Goal: Information Seeking & Learning: Learn about a topic

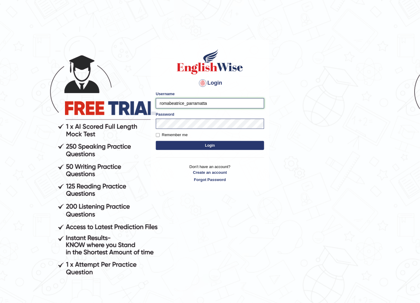
type input "romabeatrice_parramatta"
click at [184, 146] on button "Login" at bounding box center [210, 145] width 108 height 9
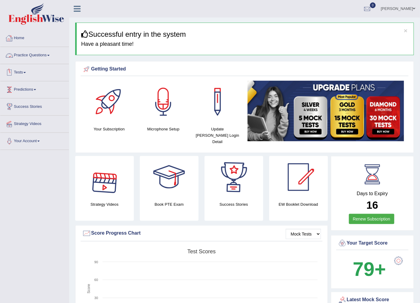
click at [36, 52] on link "Practice Questions" at bounding box center [34, 54] width 69 height 15
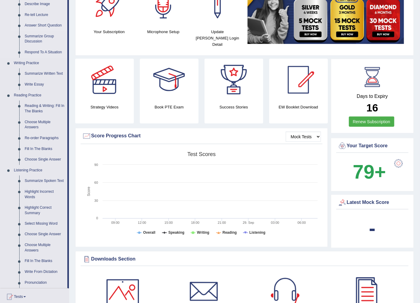
scroll to position [100, 0]
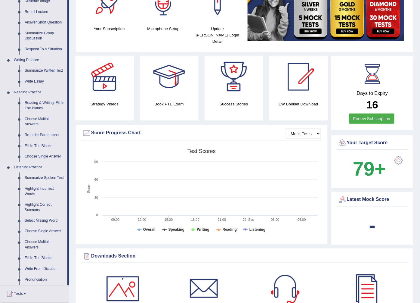
click at [42, 175] on link "Summarize Spoken Text" at bounding box center [44, 177] width 45 height 11
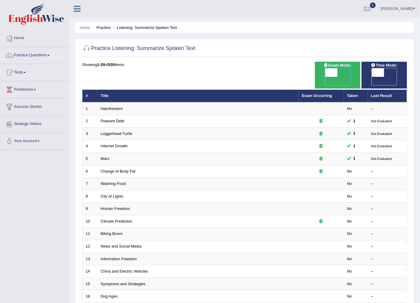
click at [328, 73] on span at bounding box center [331, 72] width 13 height 8
checkbox input "true"
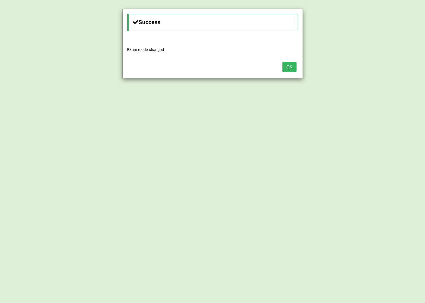
click at [293, 62] on button "OK" at bounding box center [290, 67] width 14 height 10
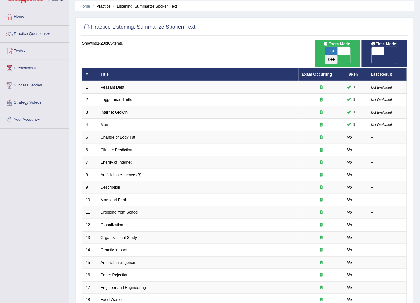
scroll to position [33, 0]
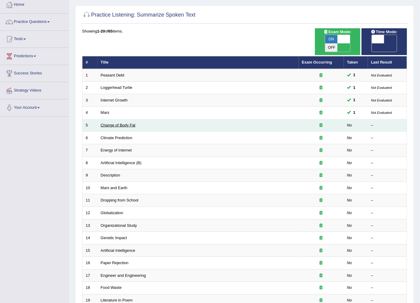
click at [116, 123] on link "Change of Body Fat" at bounding box center [118, 125] width 35 height 5
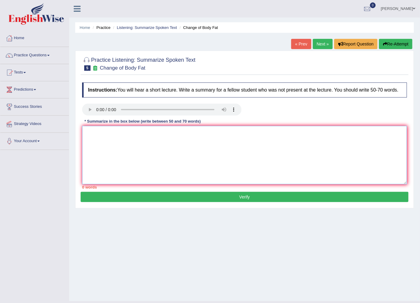
click at [91, 137] on textarea at bounding box center [244, 155] width 325 height 58
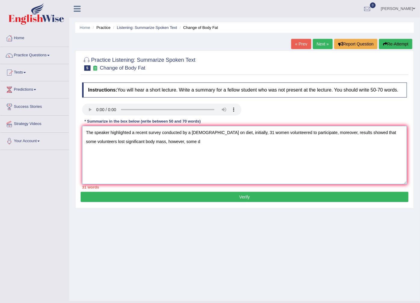
click at [191, 134] on textarea "The speaker highlighted a recent survey conducted by a Canadian on diet, initia…" at bounding box center [244, 155] width 325 height 58
click at [205, 137] on textarea "The speaker highlighted a recent survey conducted by Canadian on diet, initiall…" at bounding box center [244, 155] width 325 height 58
click at [221, 143] on textarea "The speaker highlighted a recent survey conducted by Canadian researchers on di…" at bounding box center [244, 155] width 325 height 58
click at [226, 132] on textarea "The speaker highlighted a recent survey conducted by Canadian researchers on di…" at bounding box center [244, 155] width 325 height 58
click at [243, 133] on textarea "The speaker highlighted a recent survey conducted by Canadian researchers on di…" at bounding box center [244, 155] width 325 height 58
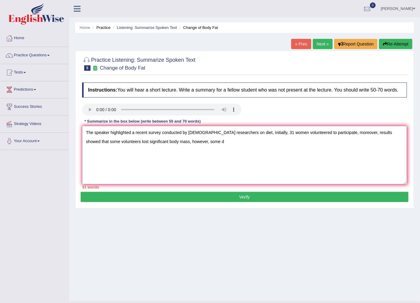
click at [243, 135] on textarea "The speaker highlighted a recent survey conducted by Canadian researchers on di…" at bounding box center [244, 155] width 325 height 58
click at [243, 134] on textarea "The speaker highlighted a recent survey conducted by Canadian researchers on di…" at bounding box center [244, 155] width 325 height 58
click at [327, 133] on textarea "The speaker highlighted a recent survey conducted by Canadian researchers on di…" at bounding box center [244, 155] width 325 height 58
click at [170, 144] on textarea "The speaker highlighted a recent survey conducted by Canadian researchers on di…" at bounding box center [244, 155] width 325 height 58
click at [271, 143] on textarea "The speaker highlighted a recent survey conducted by Canadian researchers on di…" at bounding box center [244, 155] width 325 height 58
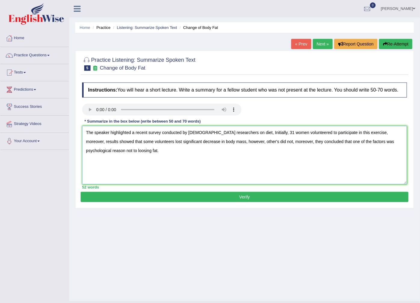
click at [287, 144] on textarea "The speaker highlighted a recent survey conducted by Canadian researchers on di…" at bounding box center [244, 155] width 325 height 58
click at [206, 134] on textarea "The speaker highlighted a recent survey conducted by Canadian researchers on di…" at bounding box center [244, 155] width 325 height 58
click at [235, 156] on textarea "The speaker highlighted a recent survey conducted by Canadian Researchers on di…" at bounding box center [244, 155] width 325 height 58
click at [278, 145] on textarea "The speaker highlighted a recent survey conducted by Canadian Researchers on di…" at bounding box center [244, 155] width 325 height 58
click at [168, 163] on textarea "The speaker highlighted a recent survey conducted by Canadian Researchers on di…" at bounding box center [244, 155] width 325 height 58
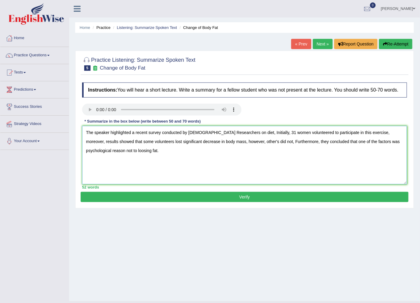
click at [154, 151] on textarea "The speaker highlighted a recent survey conducted by Canadian Researchers on di…" at bounding box center [244, 155] width 325 height 58
type textarea "The speaker highlighted a recent survey conducted by Canadian Researchers on di…"
click at [151, 197] on button "Verify" at bounding box center [245, 197] width 328 height 10
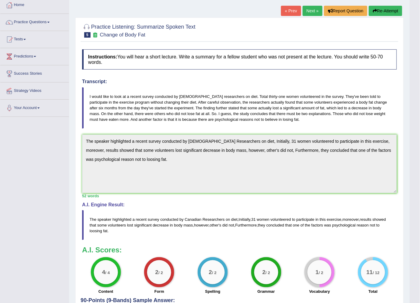
scroll to position [33, 0]
click at [312, 11] on link "Next »" at bounding box center [313, 10] width 20 height 10
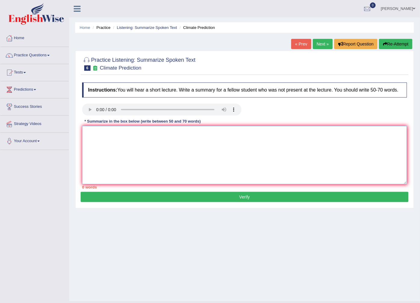
click at [88, 137] on textarea at bounding box center [244, 155] width 325 height 58
type textarea "h"
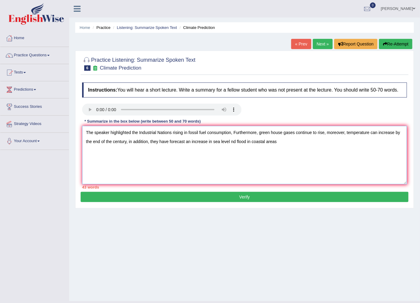
click at [257, 134] on textarea "The speaker highlighted the Industrial Nations rising in fossil fuel consumptio…" at bounding box center [244, 155] width 325 height 58
click at [333, 133] on textarea "The speaker highlighted the Industrial Nations rising in fossil fuel consumptio…" at bounding box center [244, 155] width 325 height 58
click at [138, 143] on textarea "The speaker highlighted the Industrial Nations rising in fossil fuel consumptio…" at bounding box center [244, 155] width 325 height 58
click at [300, 147] on textarea "The speaker highlighted the Industrial Nations rising in fossil fuel consumptio…" at bounding box center [244, 155] width 325 height 58
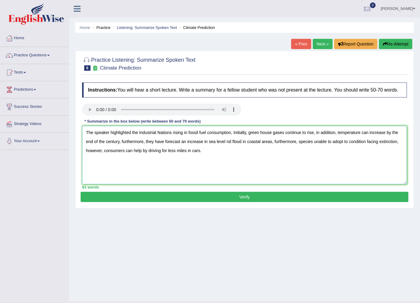
click at [136, 135] on textarea "The speaker highlighted the Industrial Nations rising in fossil fuel consumptio…" at bounding box center [244, 155] width 325 height 58
click at [138, 134] on textarea "The speaker highlighted the Industrial Nations rising in fossil fuel consumptio…" at bounding box center [244, 155] width 325 height 58
click at [195, 135] on textarea "The speaker highlighted about the Industrial Nations rising in fossil fuel cons…" at bounding box center [244, 155] width 325 height 58
click at [327, 133] on textarea "The speaker highlighted about the Industrial Nations rise in fossil fuel consum…" at bounding box center [244, 155] width 325 height 58
click at [232, 142] on textarea "The speaker highlighted about the Industrial Nations rise in fossil fuel consum…" at bounding box center [244, 155] width 325 height 58
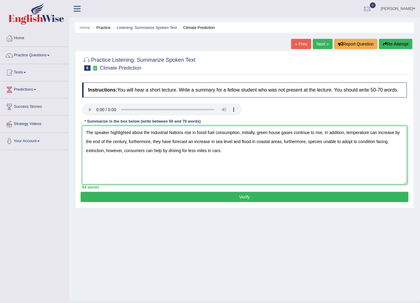
click at [249, 145] on textarea "The speaker highlighted about the Industrial Nations rise in fossil fuel consum…" at bounding box center [244, 155] width 325 height 58
click at [327, 144] on textarea "The speaker highlighted about the Industrial Nations rise in fossil fuel consum…" at bounding box center [244, 155] width 325 height 58
click at [370, 142] on textarea "The speaker highlighted about the Industrial Nations rise in fossil fuel consum…" at bounding box center [244, 155] width 325 height 58
click at [235, 151] on textarea "The speaker highlighted about the Industrial Nations rise in fossil fuel consum…" at bounding box center [244, 155] width 325 height 58
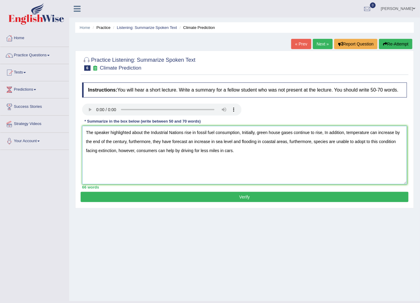
type textarea "The speaker highlighted about the Industrial Nations rise in fossil fuel consum…"
click at [264, 196] on button "Verify" at bounding box center [245, 197] width 328 height 10
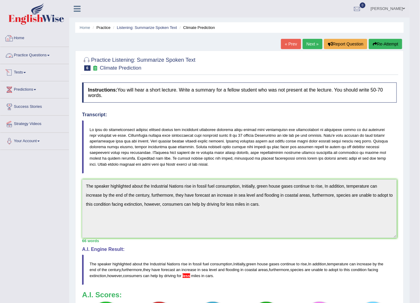
click at [40, 57] on link "Practice Questions" at bounding box center [34, 54] width 69 height 15
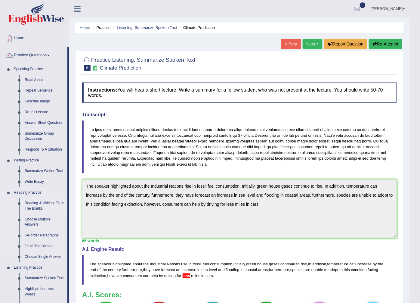
scroll to position [33, 0]
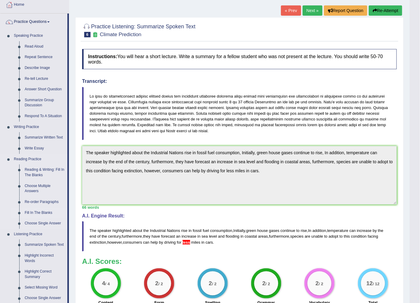
click at [42, 211] on link "Fill In The Blanks" at bounding box center [44, 212] width 45 height 11
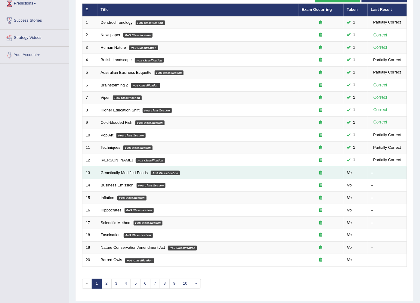
scroll to position [96, 0]
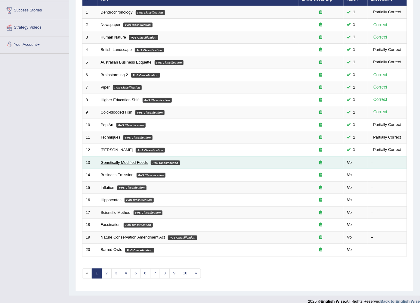
click at [112, 160] on link "Genetically Modified Foods" at bounding box center [124, 162] width 47 height 5
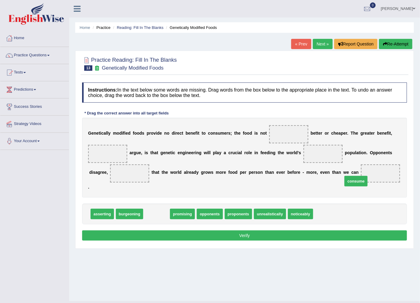
drag, startPoint x: 151, startPoint y: 207, endPoint x: 350, endPoint y: 174, distance: 202.2
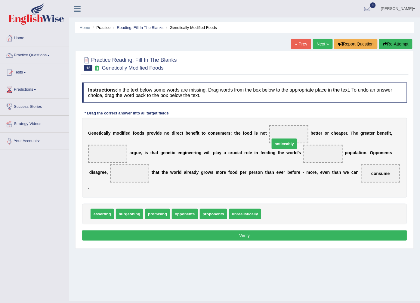
drag, startPoint x: 272, startPoint y: 206, endPoint x: 281, endPoint y: 136, distance: 70.7
drag, startPoint x: 178, startPoint y: 203, endPoint x: 107, endPoint y: 153, distance: 87.9
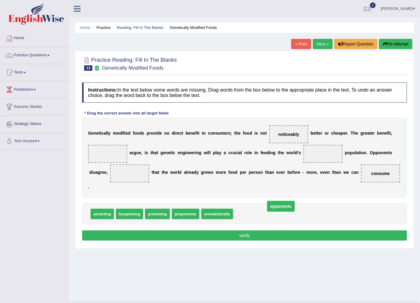
drag, startPoint x: 108, startPoint y: 152, endPoint x: 282, endPoint y: 205, distance: 181.1
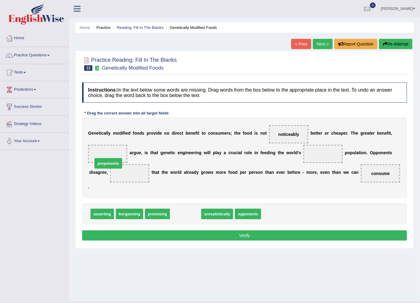
drag, startPoint x: 182, startPoint y: 205, endPoint x: 104, endPoint y: 155, distance: 92.4
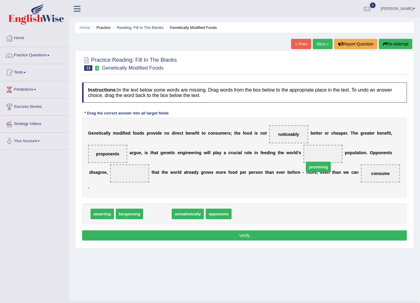
drag, startPoint x: 154, startPoint y: 208, endPoint x: 315, endPoint y: 161, distance: 167.7
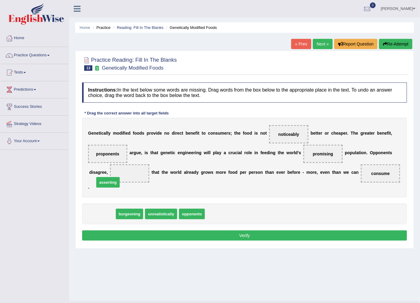
drag, startPoint x: 99, startPoint y: 204, endPoint x: 104, endPoint y: 172, distance: 32.1
click at [185, 230] on button "Verify" at bounding box center [244, 235] width 325 height 10
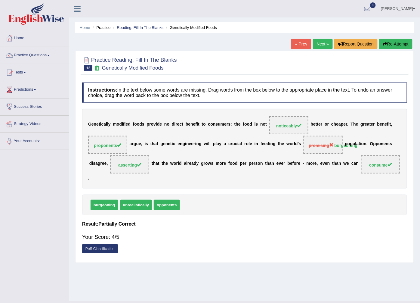
click at [326, 42] on link "Next »" at bounding box center [323, 44] width 20 height 10
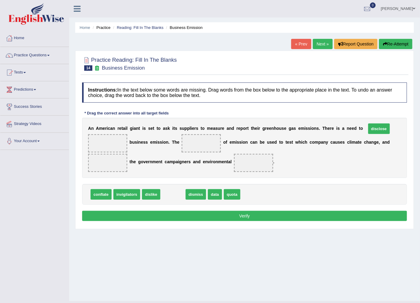
drag, startPoint x: 172, startPoint y: 206, endPoint x: 378, endPoint y: 140, distance: 216.4
drag, startPoint x: 164, startPoint y: 205, endPoint x: 150, endPoint y: 157, distance: 50.6
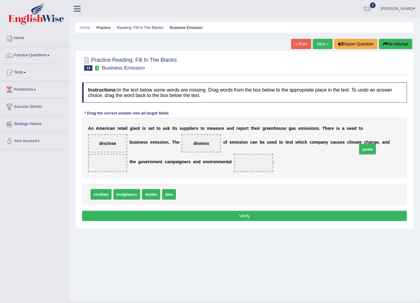
drag, startPoint x: 186, startPoint y: 206, endPoint x: 366, endPoint y: 161, distance: 185.2
drag, startPoint x: 361, startPoint y: 157, endPoint x: 197, endPoint y: 206, distance: 170.5
drag, startPoint x: 124, startPoint y: 205, endPoint x: 203, endPoint y: 175, distance: 84.6
drag, startPoint x: 158, startPoint y: 154, endPoint x: 188, endPoint y: 203, distance: 57.7
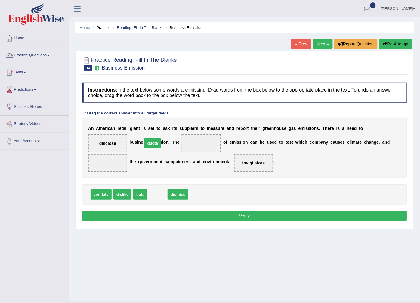
drag, startPoint x: 156, startPoint y: 205, endPoint x: 152, endPoint y: 153, distance: 52.2
drag, startPoint x: 157, startPoint y: 154, endPoint x: 183, endPoint y: 216, distance: 66.4
drag, startPoint x: 140, startPoint y: 206, endPoint x: 151, endPoint y: 148, distance: 59.2
drag, startPoint x: 139, startPoint y: 205, endPoint x: 360, endPoint y: 157, distance: 226.2
click at [267, 221] on button "Verify" at bounding box center [244, 216] width 325 height 10
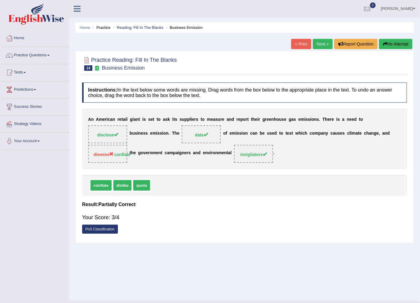
click at [321, 47] on link "Next »" at bounding box center [323, 44] width 20 height 10
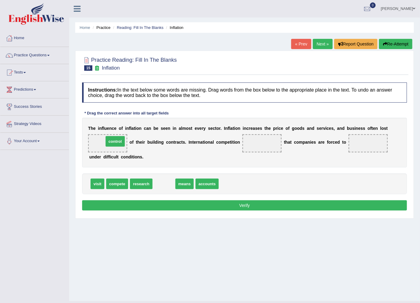
drag, startPoint x: 164, startPoint y: 185, endPoint x: 116, endPoint y: 143, distance: 64.6
drag, startPoint x: 113, startPoint y: 139, endPoint x: 238, endPoint y: 160, distance: 126.6
click at [238, 160] on div "T h e i n f l u e n c e o f i n f l a t i o n c a n b e s e e n i n a l m o s t…" at bounding box center [244, 143] width 325 height 50
drag, startPoint x: 98, startPoint y: 142, endPoint x: 201, endPoint y: 170, distance: 106.8
click at [205, 170] on div "Instructions: In the text below some words are missing. Drag words from the box…" at bounding box center [245, 147] width 328 height 136
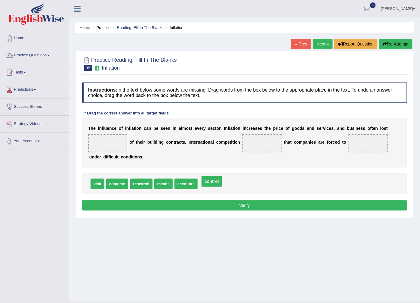
drag, startPoint x: 106, startPoint y: 141, endPoint x: 210, endPoint y: 178, distance: 110.8
click at [145, 184] on span "research" at bounding box center [141, 183] width 22 height 11
drag, startPoint x: 166, startPoint y: 184, endPoint x: 255, endPoint y: 140, distance: 99.9
drag, startPoint x: 110, startPoint y: 186, endPoint x: 355, endPoint y: 148, distance: 248.5
drag, startPoint x: 167, startPoint y: 186, endPoint x: 172, endPoint y: 187, distance: 5.3
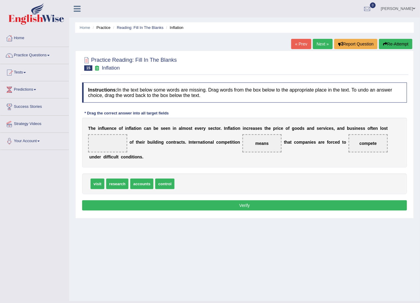
click at [117, 182] on span "research" at bounding box center [117, 183] width 22 height 11
drag, startPoint x: 142, startPoint y: 185, endPoint x: 115, endPoint y: 147, distance: 45.7
click at [178, 203] on button "Verify" at bounding box center [244, 205] width 325 height 10
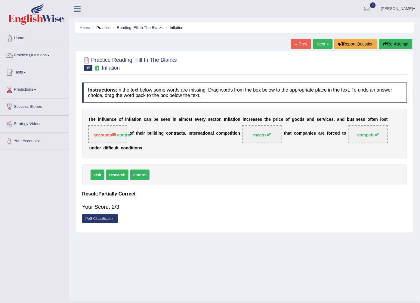
click at [317, 42] on link "Next »" at bounding box center [323, 44] width 20 height 10
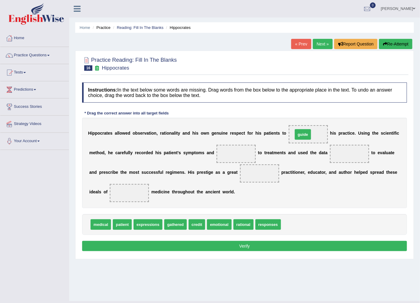
drag, startPoint x: 277, startPoint y: 223, endPoint x: 289, endPoint y: 133, distance: 90.8
drag, startPoint x: 261, startPoint y: 224, endPoint x: 209, endPoint y: 158, distance: 84.0
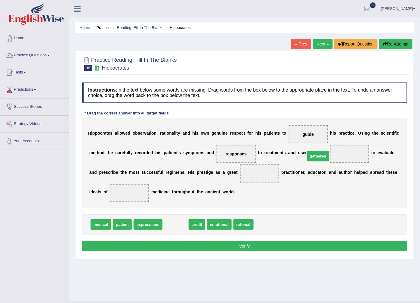
drag, startPoint x: 172, startPoint y: 226, endPoint x: 315, endPoint y: 158, distance: 158.2
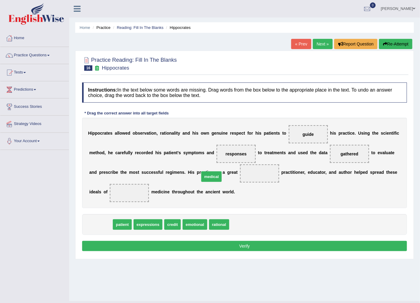
drag, startPoint x: 100, startPoint y: 227, endPoint x: 211, endPoint y: 179, distance: 120.7
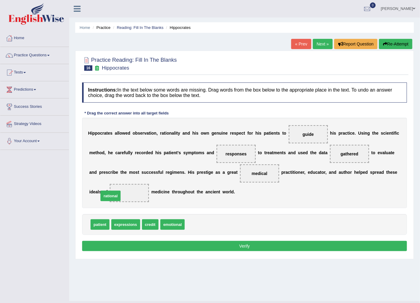
drag, startPoint x: 193, startPoint y: 223, endPoint x: 107, endPoint y: 194, distance: 90.7
click at [200, 253] on div "Instructions: In the text below some words are missing. Drag words from the box…" at bounding box center [245, 167] width 328 height 176
click at [208, 242] on button "Verify" at bounding box center [244, 246] width 325 height 10
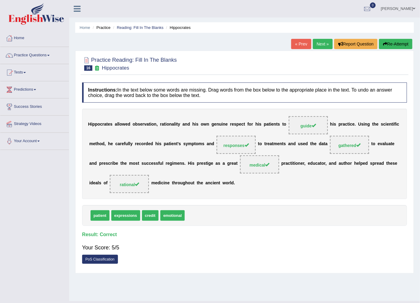
click at [324, 46] on link "Next »" at bounding box center [323, 44] width 20 height 10
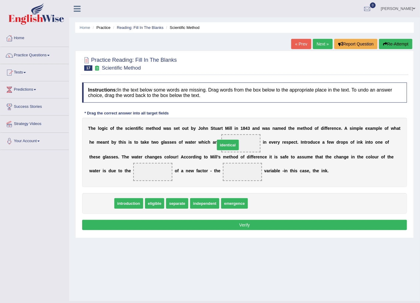
drag, startPoint x: 101, startPoint y: 205, endPoint x: 227, endPoint y: 145, distance: 139.5
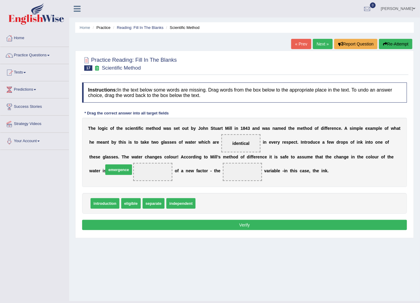
drag, startPoint x: 214, startPoint y: 203, endPoint x: 122, endPoint y: 169, distance: 98.1
drag, startPoint x: 186, startPoint y: 202, endPoint x: 203, endPoint y: 172, distance: 34.8
click at [191, 224] on button "Verify" at bounding box center [244, 225] width 325 height 10
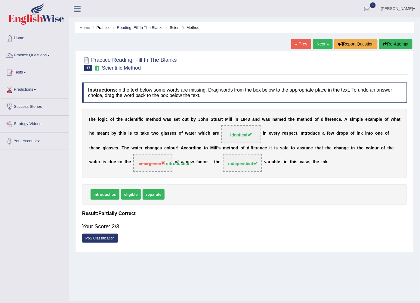
click at [321, 45] on link "Next »" at bounding box center [323, 44] width 20 height 10
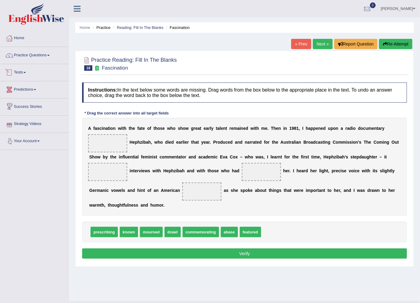
click at [35, 56] on link "Practice Questions" at bounding box center [34, 54] width 69 height 15
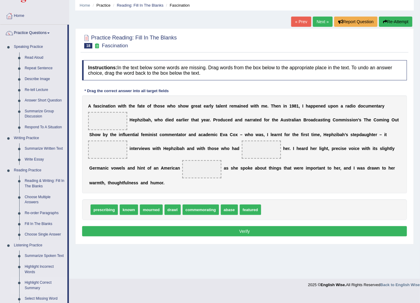
scroll to position [33, 0]
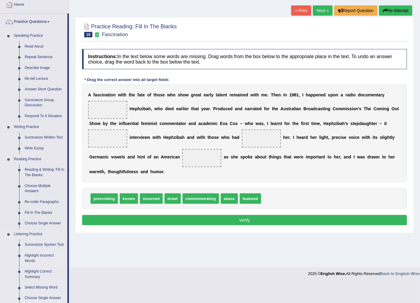
click at [41, 251] on link "Highlight Incorrect Words" at bounding box center [44, 258] width 45 height 16
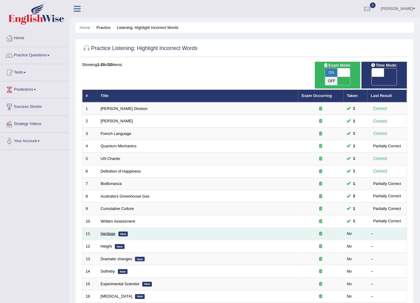
click at [107, 231] on link "Heritage" at bounding box center [108, 233] width 15 height 5
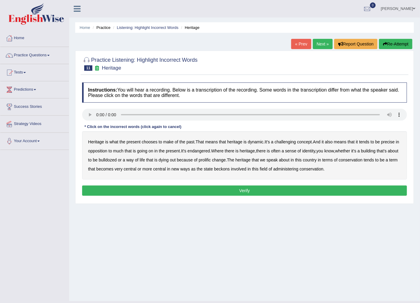
click at [289, 143] on b "challenging" at bounding box center [285, 141] width 21 height 5
click at [389, 140] on b "precise" at bounding box center [388, 141] width 14 height 5
click at [314, 151] on b "identity" at bounding box center [309, 150] width 13 height 5
click at [211, 160] on b "prolific" at bounding box center [205, 159] width 12 height 5
click at [230, 170] on b "beckons" at bounding box center [222, 168] width 16 height 5
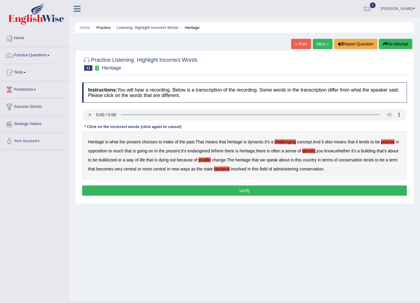
click at [218, 193] on button "Verify" at bounding box center [244, 190] width 325 height 10
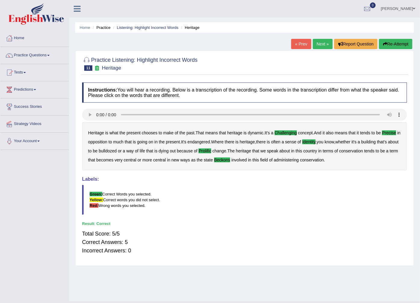
click at [323, 46] on link "Next »" at bounding box center [323, 44] width 20 height 10
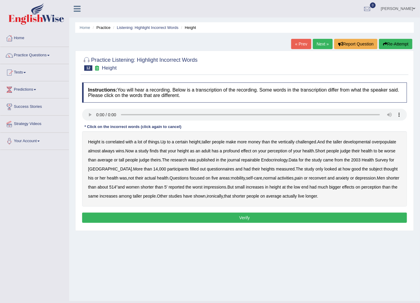
click at [370, 142] on b "developmental" at bounding box center [357, 141] width 27 height 5
click at [387, 142] on b "overpopulate" at bounding box center [384, 141] width 24 height 5
click at [251, 160] on b "repairable" at bounding box center [250, 159] width 19 height 5
click at [309, 177] on b "reconvert" at bounding box center [317, 177] width 17 height 5
click at [254, 217] on button "Verify" at bounding box center [244, 218] width 325 height 10
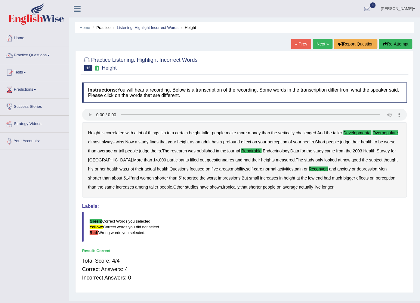
click at [322, 43] on link "Next »" at bounding box center [323, 44] width 20 height 10
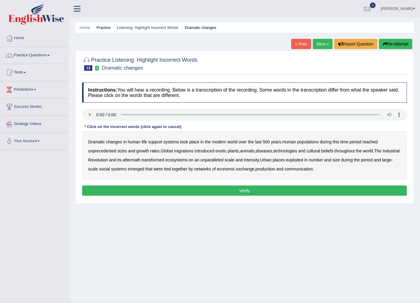
click at [314, 143] on b "populations" at bounding box center [308, 141] width 22 height 5
click at [185, 151] on b "migrations" at bounding box center [184, 150] width 20 height 5
click at [269, 151] on b "diseases" at bounding box center [264, 150] width 17 height 5
click at [188, 161] on b "ecosystems" at bounding box center [177, 159] width 22 height 5
click at [285, 159] on b "places" at bounding box center [279, 159] width 12 height 5
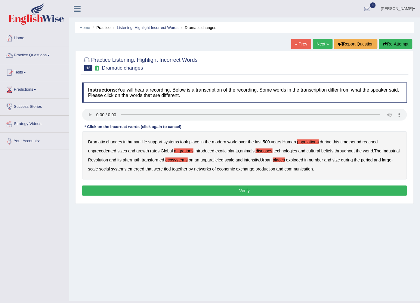
click at [275, 171] on b "production" at bounding box center [266, 168] width 20 height 5
click at [265, 187] on button "Verify" at bounding box center [244, 190] width 325 height 10
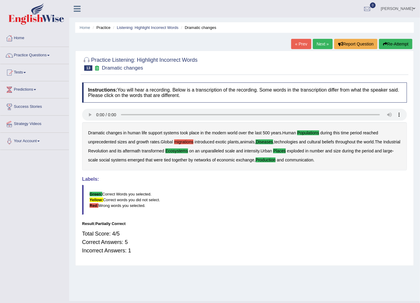
click at [322, 43] on link "Next »" at bounding box center [323, 44] width 20 height 10
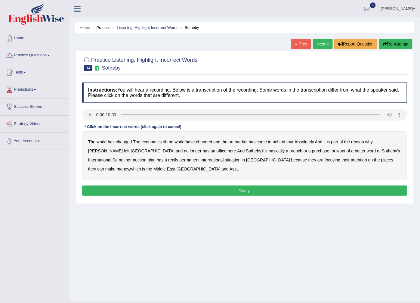
click at [312, 151] on b "purchase" at bounding box center [320, 150] width 17 height 5
click at [148, 161] on b "plan" at bounding box center [152, 159] width 8 height 5
click at [225, 162] on b "situation" at bounding box center [233, 159] width 16 height 5
click at [127, 193] on button "Verify" at bounding box center [244, 190] width 325 height 10
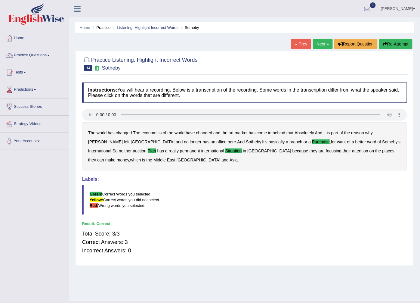
click at [323, 46] on link "Next »" at bounding box center [323, 44] width 20 height 10
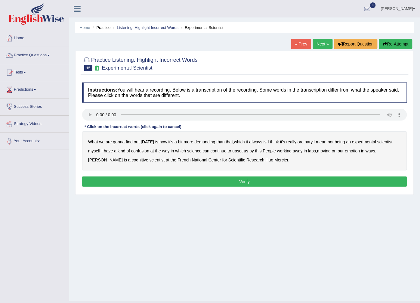
click at [201, 143] on b "demanding" at bounding box center [204, 141] width 21 height 5
click at [312, 141] on div "What we are gonna find out [DATE] is how it's a bit more demanding than that , …" at bounding box center [244, 150] width 325 height 39
click at [308, 141] on b "ordinary" at bounding box center [305, 141] width 15 height 5
click at [141, 152] on b "confusion" at bounding box center [140, 150] width 18 height 5
click at [236, 151] on b "upset" at bounding box center [238, 150] width 10 height 5
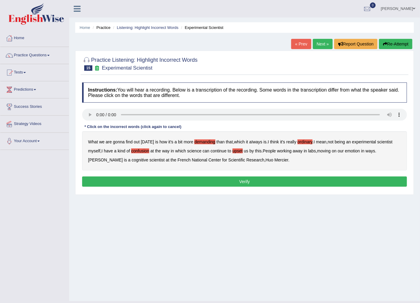
click at [350, 155] on div "What we are gonna find out [DATE] is how it's a bit more demanding than that , …" at bounding box center [244, 150] width 325 height 39
click at [354, 151] on b "emotion" at bounding box center [352, 150] width 15 height 5
click at [202, 181] on button "Verify" at bounding box center [244, 181] width 325 height 10
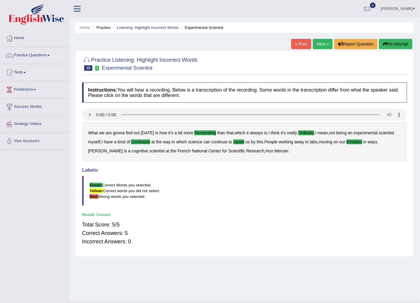
click at [324, 42] on link "Next »" at bounding box center [323, 44] width 20 height 10
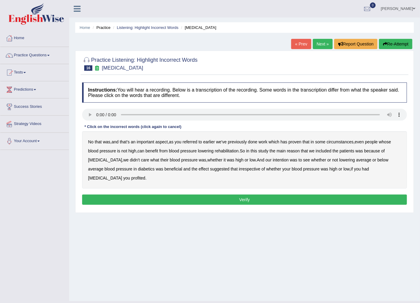
click at [190, 143] on b "referred" at bounding box center [190, 141] width 15 height 5
click at [342, 142] on b "circumstances" at bounding box center [340, 141] width 27 height 5
click at [224, 151] on b "rehabilitation" at bounding box center [227, 150] width 24 height 5
click at [273, 161] on b "intention" at bounding box center [281, 159] width 16 height 5
click at [175, 172] on div "No that was , and that's an important aspect , as you referred to earlier we've…" at bounding box center [244, 159] width 325 height 57
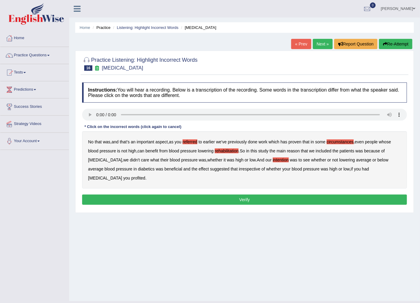
click at [199, 168] on b "effect" at bounding box center [204, 168] width 10 height 5
click at [145, 175] on b "profited" at bounding box center [138, 177] width 14 height 5
click at [312, 194] on button "Verify" at bounding box center [244, 199] width 325 height 10
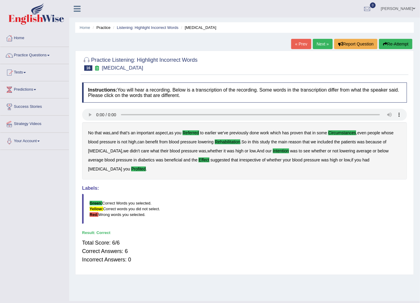
click at [317, 46] on link "Next »" at bounding box center [323, 44] width 20 height 10
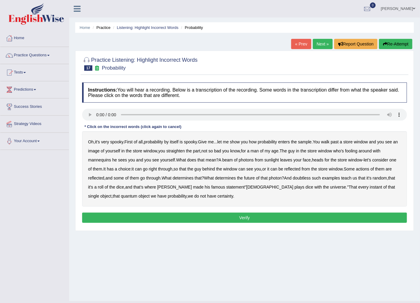
click at [310, 143] on b "sample" at bounding box center [305, 141] width 14 height 5
click at [228, 160] on b "beam" at bounding box center [227, 159] width 11 height 5
click at [369, 170] on b "actions" at bounding box center [362, 168] width 13 height 5
click at [301, 180] on b "doubtless" at bounding box center [302, 177] width 18 height 5
click at [159, 216] on button "Verify" at bounding box center [244, 218] width 325 height 10
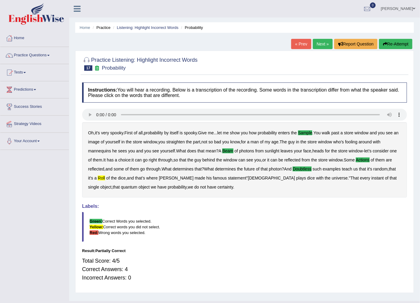
click at [319, 44] on link "Next »" at bounding box center [323, 44] width 20 height 10
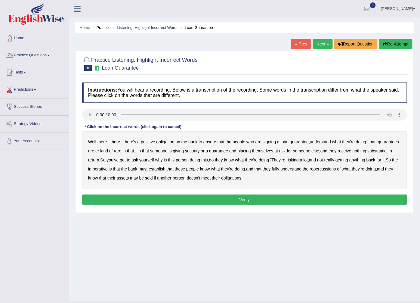
click at [327, 142] on b "understand" at bounding box center [320, 141] width 21 height 5
click at [121, 151] on b "rare" at bounding box center [118, 150] width 8 height 5
click at [383, 151] on b "substantial" at bounding box center [378, 150] width 20 height 5
click at [160, 170] on b "establish" at bounding box center [157, 168] width 17 height 5
click at [331, 169] on b "repercussions" at bounding box center [323, 168] width 26 height 5
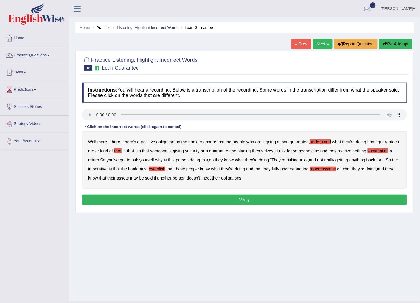
click at [129, 177] on b "assets" at bounding box center [123, 177] width 12 height 5
click at [190, 198] on button "Verify" at bounding box center [244, 199] width 325 height 10
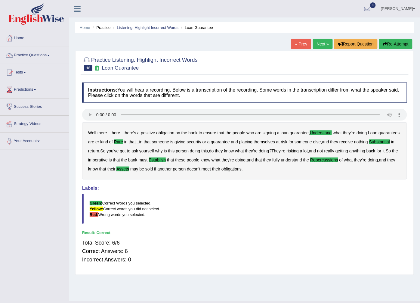
click at [315, 43] on link "Next »" at bounding box center [323, 44] width 20 height 10
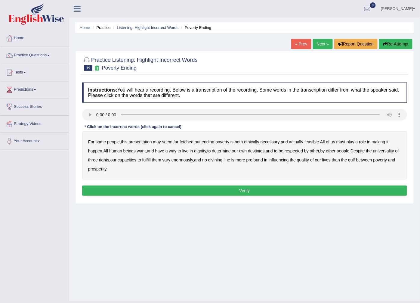
click at [144, 142] on b "presentation" at bounding box center [140, 141] width 23 height 5
click at [258, 142] on b "ethically" at bounding box center [251, 141] width 15 height 5
click at [176, 152] on b "way" at bounding box center [173, 150] width 8 height 5
click at [222, 160] on b "divining" at bounding box center [215, 159] width 14 height 5
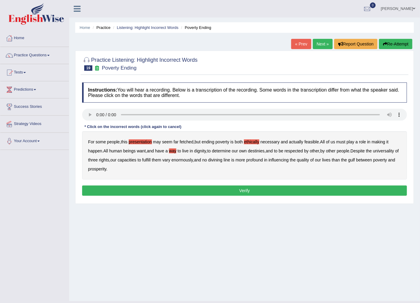
click at [98, 160] on b "three" at bounding box center [93, 159] width 10 height 5
click at [135, 193] on button "Verify" at bounding box center [244, 190] width 325 height 10
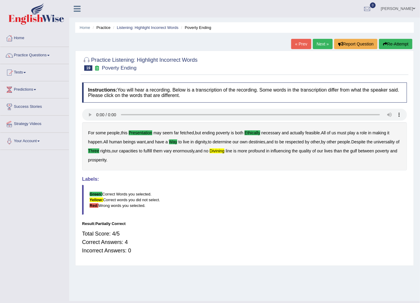
click at [321, 45] on link "Next »" at bounding box center [323, 44] width 20 height 10
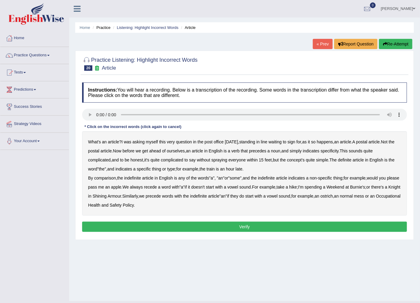
click at [240, 151] on b "verb" at bounding box center [235, 150] width 8 height 5
click at [109, 177] on b "comparison" at bounding box center [105, 177] width 22 height 5
click at [157, 188] on b "recede" at bounding box center [150, 187] width 13 height 5
click at [353, 197] on b "normal" at bounding box center [346, 196] width 13 height 5
click at [136, 226] on button "Verify" at bounding box center [244, 227] width 325 height 10
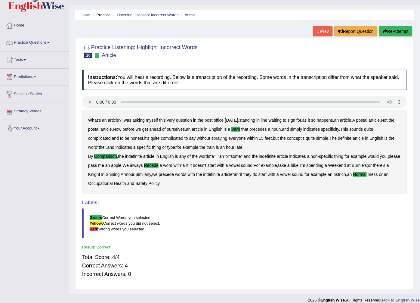
scroll to position [20, 0]
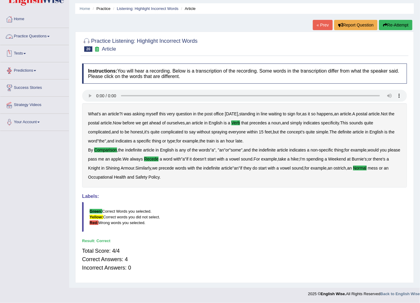
click at [28, 33] on link "Practice Questions" at bounding box center [34, 35] width 69 height 15
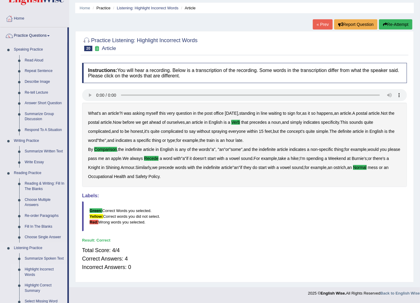
click at [35, 269] on link "Highlight Incorrect Words" at bounding box center [44, 272] width 45 height 16
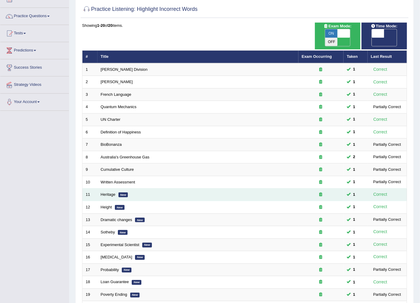
scroll to position [5, 0]
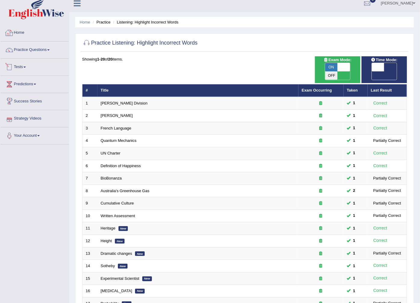
click at [36, 47] on link "Practice Questions" at bounding box center [34, 49] width 69 height 15
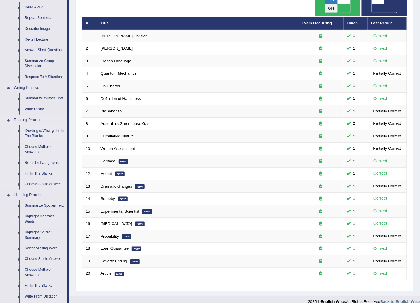
scroll to position [106, 0]
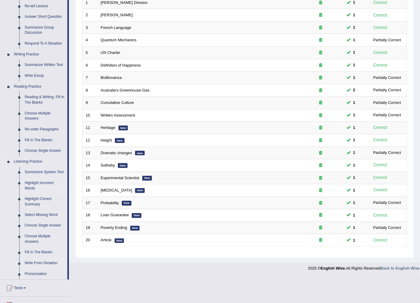
click at [55, 261] on link "Write From Dictation" at bounding box center [44, 263] width 45 height 11
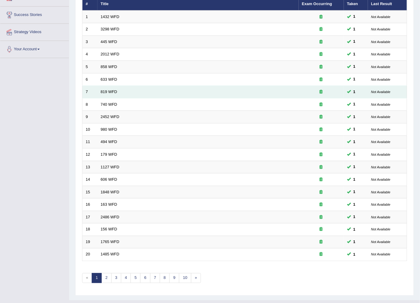
scroll to position [96, 0]
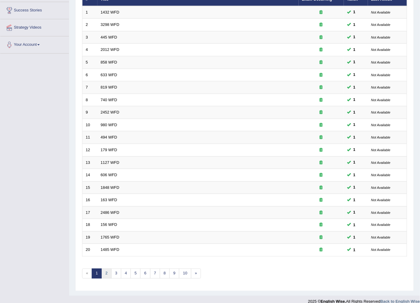
click at [106, 269] on link "2" at bounding box center [106, 274] width 10 height 10
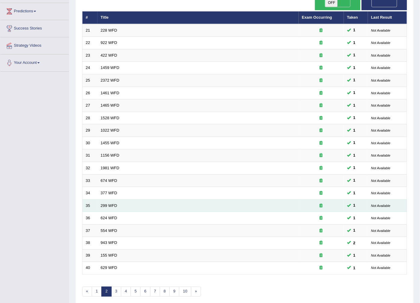
scroll to position [96, 0]
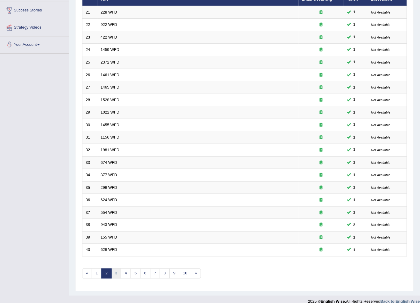
click at [118, 269] on link "3" at bounding box center [116, 274] width 10 height 10
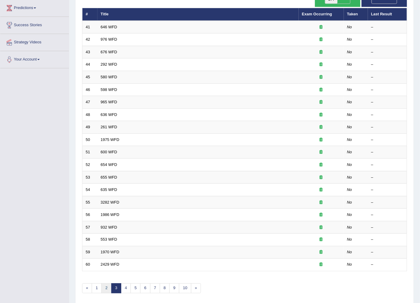
scroll to position [96, 0]
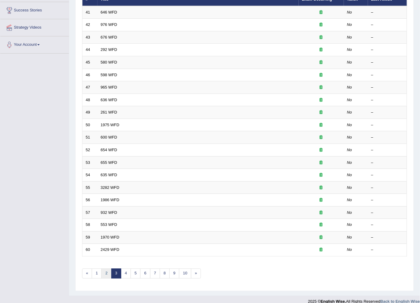
click at [107, 269] on link "2" at bounding box center [106, 274] width 10 height 10
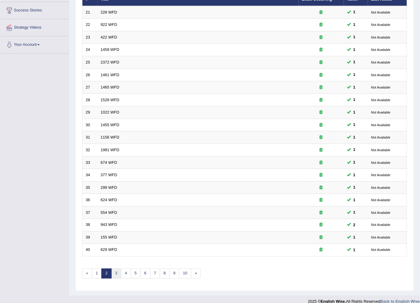
click at [116, 269] on link "3" at bounding box center [116, 274] width 10 height 10
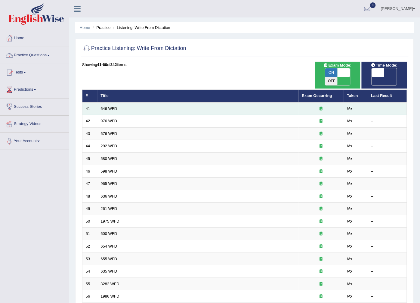
click at [112, 102] on td "646 WFD" at bounding box center [198, 108] width 201 height 13
click at [113, 106] on link "646 WFD" at bounding box center [109, 108] width 17 height 5
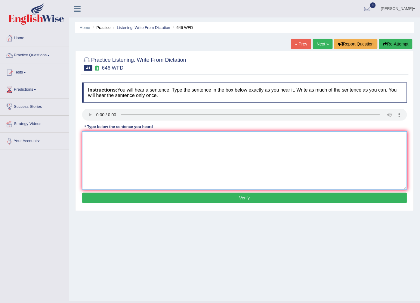
click at [100, 144] on textarea at bounding box center [244, 160] width 325 height 58
click at [89, 138] on textarea "the industrial revoluton in s driven by steam and tchnlogu." at bounding box center [244, 160] width 325 height 58
click at [88, 138] on textarea "the industrial revoluton in s driven by steam and tchnlogu." at bounding box center [244, 160] width 325 height 58
click at [138, 138] on textarea "The industrial revoluton in s driven by steam and tchnlogu." at bounding box center [244, 160] width 325 height 58
click at [196, 141] on textarea "The industrial revoluton in Europe was driven by steam and tchnlogu." at bounding box center [244, 160] width 325 height 58
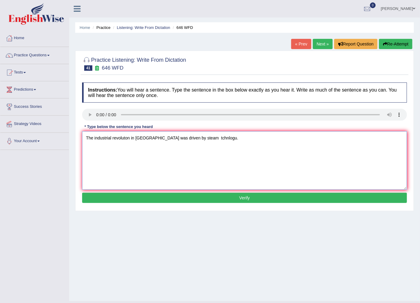
click at [206, 139] on textarea "The industrial revoluton in Europe was driven by steam tchnlogu." at bounding box center [244, 160] width 325 height 58
type textarea "The industrial revoluton in Europe was driven by steam technology."
click at [198, 196] on button "Verify" at bounding box center [244, 198] width 325 height 10
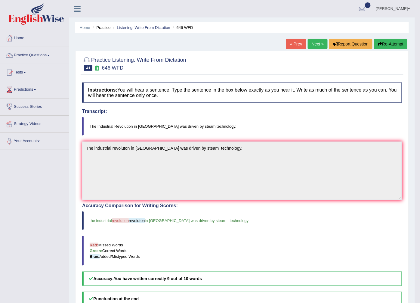
click at [312, 44] on link "Next »" at bounding box center [318, 44] width 20 height 10
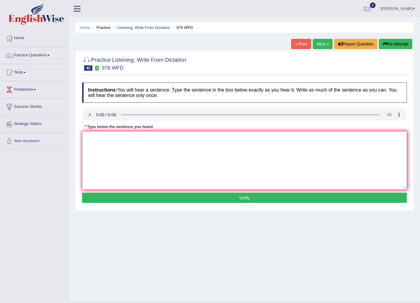
click at [101, 140] on textarea at bounding box center [244, 160] width 325 height 58
click at [86, 138] on textarea "the study of economy is a tricky to research" at bounding box center [244, 160] width 325 height 58
click at [172, 138] on textarea "The study of economy is a tricky to research" at bounding box center [244, 160] width 325 height 58
click at [111, 138] on textarea "The study of economy is a tricky to research." at bounding box center [244, 160] width 325 height 58
click at [154, 139] on textarea "The study of the economy is a tricky to research." at bounding box center [244, 160] width 325 height 58
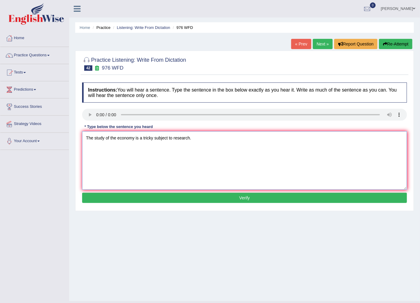
type textarea "The study of the economy is a tricky subject to research."
click at [162, 194] on button "Verify" at bounding box center [244, 198] width 325 height 10
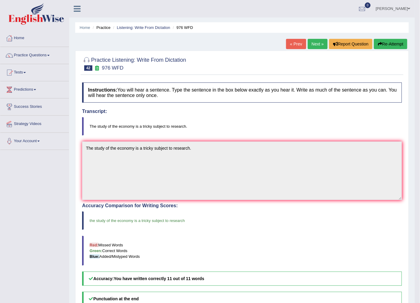
click at [312, 48] on link "Next »" at bounding box center [318, 44] width 20 height 10
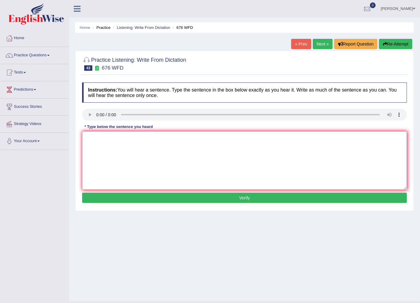
click at [94, 142] on textarea at bounding box center [244, 160] width 325 height 58
click at [86, 136] on textarea "universtiri need to their graduatesn" at bounding box center [244, 160] width 325 height 58
click at [119, 138] on textarea "Universtiri need to their graduatesn" at bounding box center [244, 160] width 325 height 58
click at [99, 141] on textarea "Universtiri need to secure their graduatesn" at bounding box center [244, 160] width 325 height 58
click at [148, 137] on textarea "Universities need to secure their graduatesn" at bounding box center [244, 160] width 325 height 58
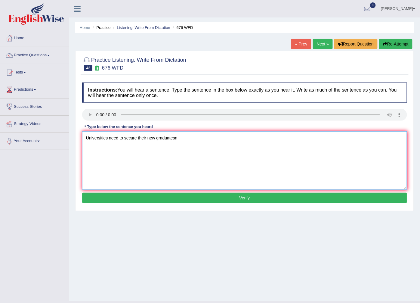
click at [154, 141] on textarea "Universities need to secure their new graduatesn" at bounding box center [244, 160] width 325 height 58
click at [182, 139] on textarea "Universities need to secure their graduatesn" at bounding box center [244, 160] width 325 height 58
type textarea "Universities need to secure their grads for research subject."
click at [176, 198] on button "Verify" at bounding box center [244, 198] width 325 height 10
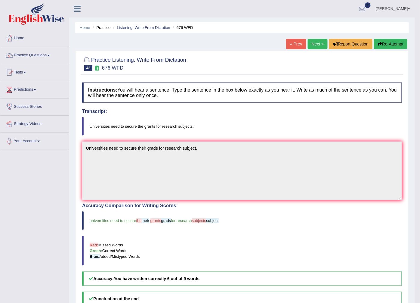
click at [314, 44] on link "Next »" at bounding box center [318, 44] width 20 height 10
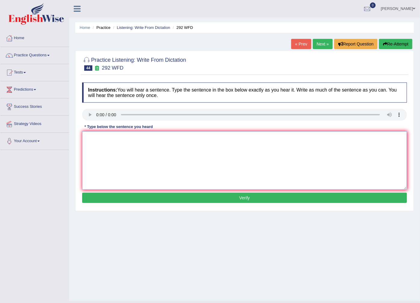
click at [105, 143] on textarea at bounding box center [244, 160] width 325 height 58
click at [88, 137] on textarea "some people argue that education is nt that importny." at bounding box center [244, 160] width 325 height 58
click at [157, 138] on textarea "Some people argue that education is nt that importny." at bounding box center [244, 160] width 325 height 58
click at [185, 138] on textarea "Some people argue that education is not that importny." at bounding box center [244, 160] width 325 height 58
type textarea "Some people argue that education is not that important."
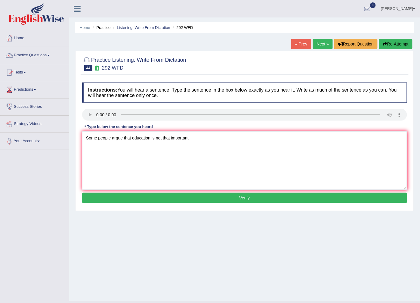
click at [181, 202] on button "Verify" at bounding box center [244, 198] width 325 height 10
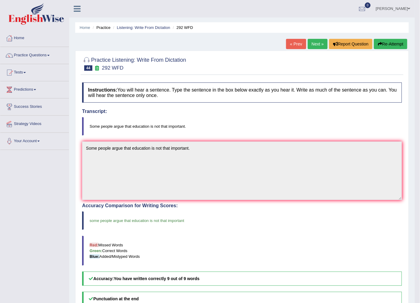
click at [312, 45] on link "Next »" at bounding box center [318, 44] width 20 height 10
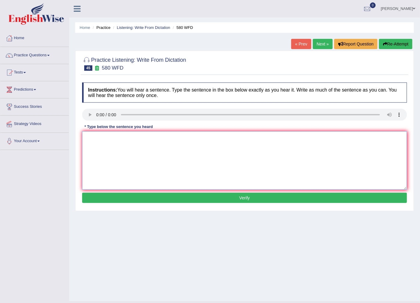
click at [109, 152] on textarea at bounding box center [244, 160] width 325 height 58
click at [88, 138] on textarea "you can use your laptope in the lecture." at bounding box center [244, 160] width 325 height 58
click at [132, 140] on textarea "You can use your laptope in the lecture." at bounding box center [244, 160] width 325 height 58
type textarea "You can use your laptop in the lecture."
click at [172, 196] on button "Verify" at bounding box center [244, 198] width 325 height 10
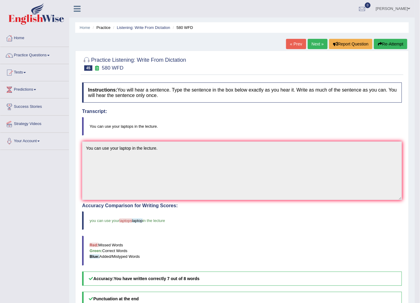
click at [314, 47] on link "Next »" at bounding box center [318, 44] width 20 height 10
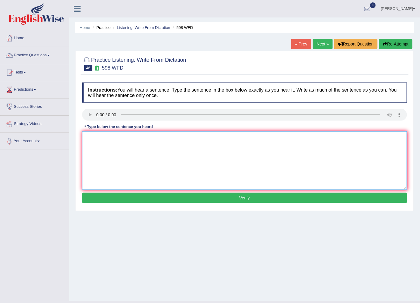
click at [113, 155] on textarea at bounding box center [244, 160] width 325 height 58
click at [88, 141] on textarea "check the webite if you are lookijg for discounted text books." at bounding box center [244, 160] width 325 height 58
click at [112, 141] on textarea "Check the webite if you are lookijg for discounted text books." at bounding box center [244, 160] width 325 height 58
click at [151, 138] on textarea "Check the website if you are lookijg for discounted text books." at bounding box center [244, 160] width 325 height 58
type textarea "Check the website if you are looking for discounted text books."
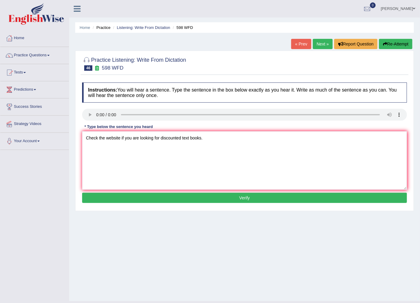
click at [197, 198] on button "Verify" at bounding box center [244, 198] width 325 height 10
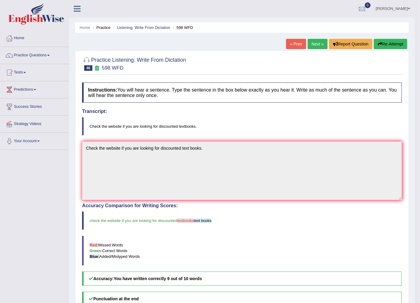
click at [317, 45] on link "Next »" at bounding box center [318, 44] width 20 height 10
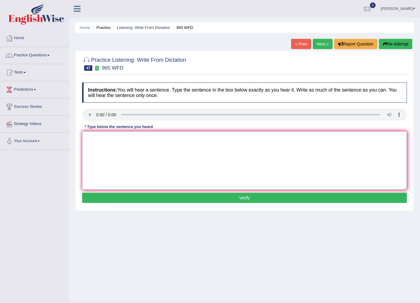
click at [104, 149] on textarea at bounding box center [244, 160] width 325 height 58
click at [89, 141] on textarea "you must ansr security question whe you rest your passord." at bounding box center [244, 160] width 325 height 58
click at [110, 140] on textarea "You must ansr security question whe you rest your passord." at bounding box center [244, 160] width 325 height 58
click at [151, 140] on textarea "You must answer security question whe you rest your passord." at bounding box center [244, 160] width 325 height 58
click at [180, 139] on textarea "You must answer security question questions whe you rest your passord." at bounding box center [244, 160] width 325 height 58
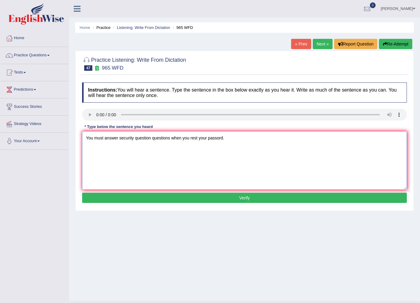
click at [196, 139] on textarea "You must answer security question questions when you rest your passord." at bounding box center [244, 160] width 325 height 58
click at [217, 138] on textarea "You must answer security question questions when you reset your passord." at bounding box center [244, 160] width 325 height 58
click at [220, 139] on textarea "You must answer security question questions when you reset your passord." at bounding box center [244, 160] width 325 height 58
click at [229, 139] on textarea "You must answer security question questions when you reset your password." at bounding box center [244, 160] width 325 height 58
type textarea "You must answer security question questions when you reset your password passwo…"
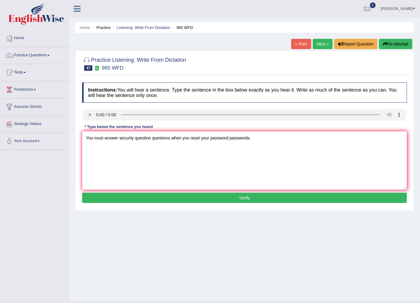
click at [223, 199] on button "Verify" at bounding box center [244, 198] width 325 height 10
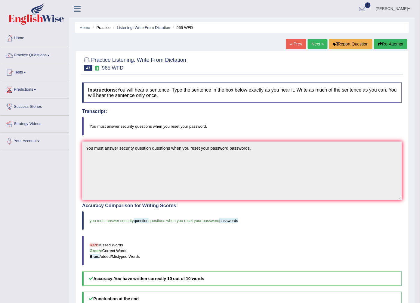
click at [313, 46] on link "Next »" at bounding box center [318, 44] width 20 height 10
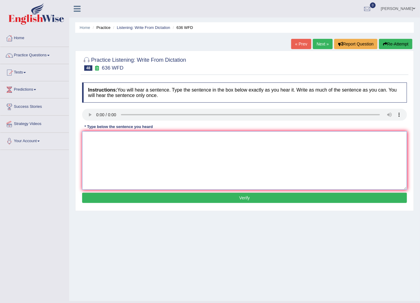
click at [114, 146] on textarea at bounding box center [244, 160] width 325 height 58
click at [147, 140] on textarea "several canduadwtes will qualify and the most candidates" at bounding box center [244, 160] width 325 height 58
click at [196, 137] on textarea "several canduadwtes will qualify as the most candidates" at bounding box center [244, 160] width 325 height 58
click at [172, 138] on textarea "several canduadwtes will qualify as the most candidates as" at bounding box center [244, 160] width 325 height 58
click at [170, 139] on textarea "several canduadwtes will qualify as the most candidates as" at bounding box center [244, 160] width 325 height 58
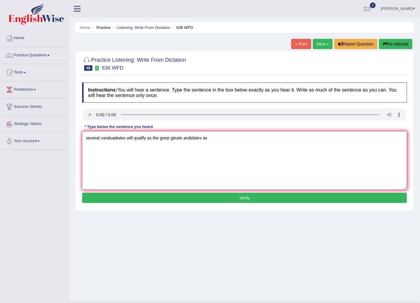
click at [183, 141] on textarea "several canduadwtes will qualify as the great gteate andidates as" at bounding box center [244, 160] width 325 height 58
click at [88, 139] on textarea "several canduadwtes will qualify as the great scientist of all time as" at bounding box center [244, 160] width 325 height 58
click at [114, 141] on textarea "Several canduadwtes will qualify as the great scientist of all time as" at bounding box center [244, 160] width 325 height 58
click at [127, 136] on textarea "Several candidates will qualify as the great scientist of all time as" at bounding box center [244, 160] width 325 height 58
click at [128, 138] on textarea "Several candidates will qualify as the great scientist of all time as" at bounding box center [244, 160] width 325 height 58
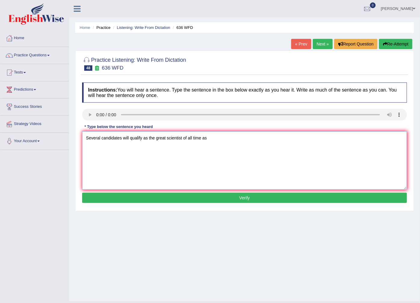
click at [129, 140] on textarea "Several candidates will qualify as the great scientist of all time as" at bounding box center [244, 160] width 325 height 58
click at [155, 138] on textarea "Several candidates will will be qualify as the great scientist of all time as" at bounding box center [244, 160] width 325 height 58
click at [196, 139] on textarea "Several candidates will will be qualify qualified as the great scientist of all…" at bounding box center [244, 160] width 325 height 58
click at [263, 141] on textarea "Several candidates will will be qualify qualified as the great greater greatest…" at bounding box center [244, 160] width 325 height 58
click at [101, 141] on textarea "Several candidates will will be qualify qualified as the great greater greatest…" at bounding box center [244, 160] width 325 height 58
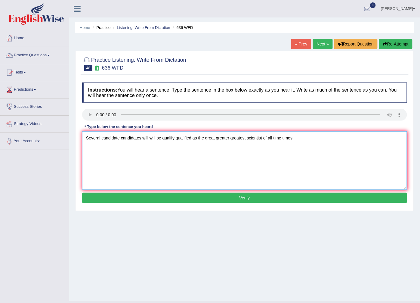
click at [149, 143] on textarea "Several candidate candidates will will be qualify qualified as the great greate…" at bounding box center [244, 160] width 325 height 58
type textarea "Several candidate candidates will be qualify qualified as the great greater gre…"
click at [267, 197] on button "Verify" at bounding box center [244, 198] width 325 height 10
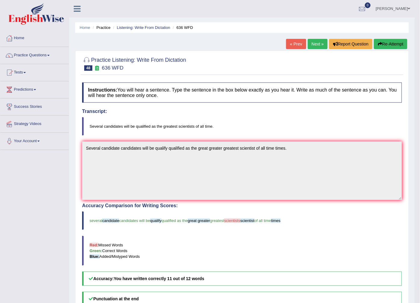
click at [313, 48] on link "Next »" at bounding box center [318, 44] width 20 height 10
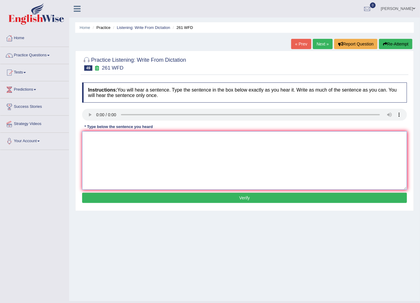
click at [115, 146] on textarea at bounding box center [244, 160] width 325 height 58
click at [85, 141] on textarea "readthe student safety instruction before usinf any qupment in the workshops" at bounding box center [244, 160] width 325 height 58
click at [97, 139] on textarea "Readthe student safety instruction before usinf any qupment in the workshops" at bounding box center [244, 160] width 325 height 58
click at [119, 136] on textarea "Read the student safety instruction before usinf any qupment in the workshops" at bounding box center [244, 160] width 325 height 58
click at [170, 140] on textarea "Read the student students safety instruction before usinf any qupment in the wo…" at bounding box center [244, 160] width 325 height 58
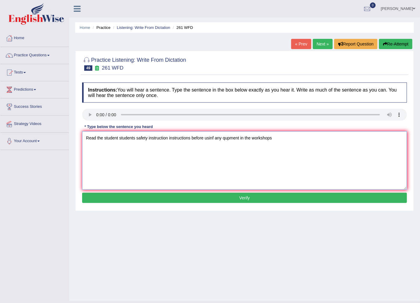
click at [214, 138] on textarea "Read the student students safety instruction instructions before usinf any qupm…" at bounding box center [244, 160] width 325 height 58
click at [225, 140] on textarea "Read the student students safety instruction instructions before using any qupm…" at bounding box center [244, 160] width 325 height 58
click at [254, 139] on textarea "Read the student students safety instruction instructions before using any equi…" at bounding box center [244, 160] width 325 height 58
click at [266, 139] on textarea "Read the student students safety instruction instructions before using any equi…" at bounding box center [244, 160] width 325 height 58
click at [280, 138] on textarea "Read the student students safety instruction instructions before using any equi…" at bounding box center [244, 160] width 325 height 58
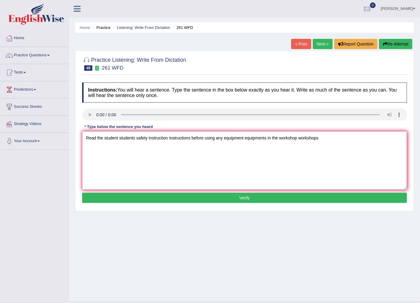
click at [329, 141] on textarea "Read the student students safety instruction instructions before using any equi…" at bounding box center [244, 160] width 325 height 58
click at [206, 139] on textarea "Read the student students safety instruction instructions before using any equi…" at bounding box center [244, 160] width 325 height 58
type textarea "Read the student students safety instruction instructions before use using any …"
click at [254, 195] on button "Verify" at bounding box center [244, 198] width 325 height 10
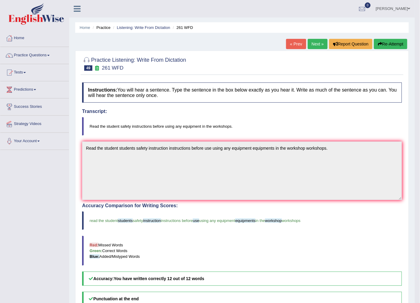
click at [312, 43] on link "Next »" at bounding box center [318, 44] width 20 height 10
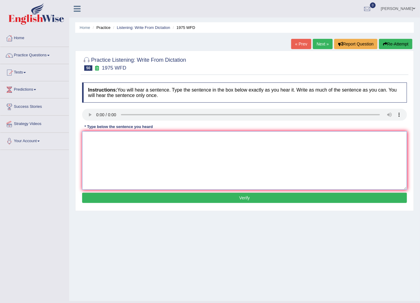
click at [104, 146] on textarea at bounding box center [244, 160] width 325 height 58
click at [109, 140] on textarea "has anslysis studeed to be on the dat premis" at bounding box center [244, 160] width 325 height 58
click at [126, 139] on textarea "has anslysis studeed to be on the dat premis" at bounding box center [244, 160] width 325 height 58
click at [161, 138] on textarea "has anslysis studeed appea to be on the dat premis" at bounding box center [244, 160] width 325 height 58
click at [86, 138] on textarea "has anslysis studeed appea to be on the fast dat premis" at bounding box center [244, 160] width 325 height 58
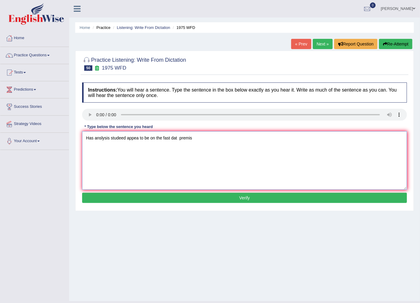
click at [98, 137] on textarea "Has anslysis studeed appea to be on the fast dat premis" at bounding box center [244, 160] width 325 height 58
click at [101, 140] on textarea "Has anslysis studeed appea to be on the fast dat premis" at bounding box center [244, 160] width 325 height 58
click at [110, 140] on textarea "Has analysis studeed appea to be on the fast dat premis" at bounding box center [244, 160] width 325 height 58
click at [104, 139] on textarea "Has analysis analis studeed appea to be on the fast dat premis" at bounding box center [244, 160] width 325 height 58
click at [128, 137] on textarea "Has analys analis studeed appea to be on the fast dat premis" at bounding box center [244, 160] width 325 height 58
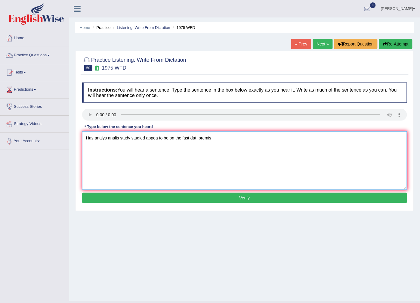
click at [158, 139] on textarea "Has analys analis study studied appea to be on the fast dat premis" at bounding box center [244, 160] width 325 height 58
click at [206, 139] on textarea "Has analys analis study studied appear appears to be on the fast dat premis" at bounding box center [244, 160] width 325 height 58
click at [252, 144] on textarea "Has analys analis study studied appear appears to be on the fast faster fastest…" at bounding box center [244, 160] width 325 height 58
click at [107, 139] on textarea "Has analys analis study studied appear appears to be on the fast faster fastest…" at bounding box center [244, 160] width 325 height 58
click at [95, 139] on textarea "Has analysis analis study studied appear appears to be on the fast faster faste…" at bounding box center [244, 160] width 325 height 58
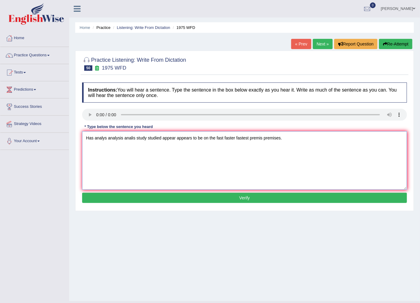
click at [124, 138] on textarea "Has analys analysis analis study studied appear appears to be on the fast faste…" at bounding box center [244, 160] width 325 height 58
type textarea "Has analys analysis study studied appear appears to be on the fast faster faste…"
click at [179, 199] on button "Verify" at bounding box center [244, 198] width 325 height 10
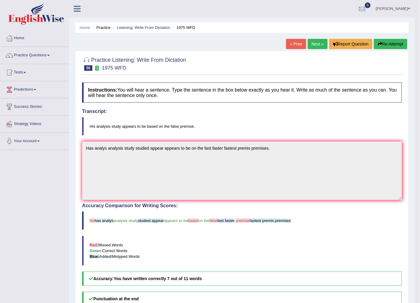
click at [320, 41] on link "Next »" at bounding box center [318, 44] width 20 height 10
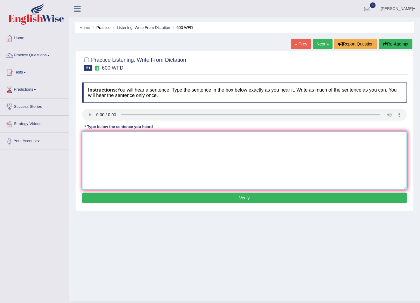
click at [110, 139] on textarea at bounding box center [244, 160] width 325 height 58
click at [158, 140] on textarea "continuin d studens will be sent" at bounding box center [244, 160] width 325 height 58
click at [85, 138] on textarea "continuin d studens will be sent neccesary aplication forms" at bounding box center [244, 160] width 325 height 58
click at [103, 139] on textarea "Continuin d studens will be sent neccesary aplication forms" at bounding box center [244, 160] width 325 height 58
click at [110, 140] on textarea "Continuing d studens will be sent neccesary aplication forms" at bounding box center [244, 160] width 325 height 58
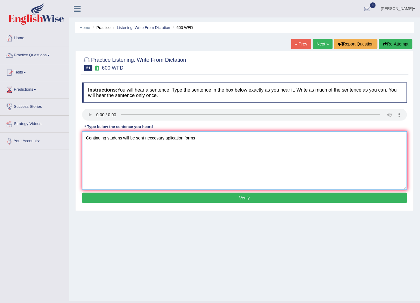
click at [121, 138] on textarea "Continuing studens will be sent neccesary aplication forms" at bounding box center [244, 160] width 325 height 58
click at [199, 137] on textarea "Continuing students will be sent neccesary aplication forms" at bounding box center [244, 160] width 325 height 58
click at [109, 137] on textarea "Continuing students will be sent neccesary aplication forms." at bounding box center [244, 160] width 325 height 58
click at [107, 138] on textarea "Continuing students will be sent neccesary aplication forms." at bounding box center [244, 160] width 325 height 58
click at [200, 139] on textarea "Continuing student students will be sent neccesary aplication forms." at bounding box center [244, 160] width 325 height 58
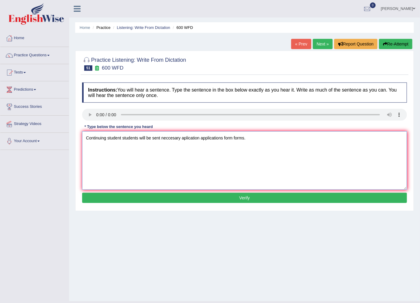
type textarea "Continuing student students will be sent neccesary aplication applications form…"
click at [203, 197] on button "Verify" at bounding box center [244, 198] width 325 height 10
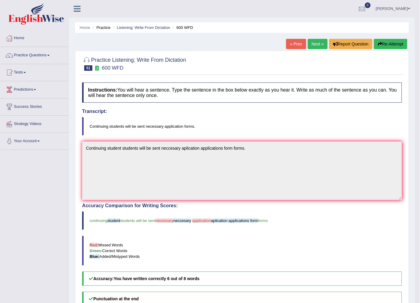
click at [315, 41] on link "Next »" at bounding box center [318, 44] width 20 height 10
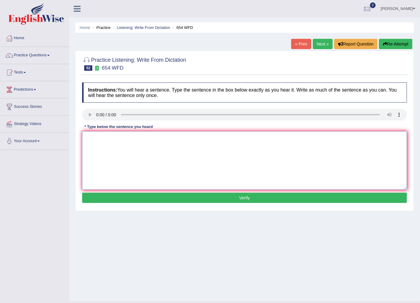
click at [109, 153] on textarea at bounding box center [244, 160] width 325 height 58
click at [86, 107] on div "Instructions: You will hear a sentence. Type the sentence in the box below exac…" at bounding box center [245, 143] width 328 height 128
click at [193, 138] on textarea "the study showsthat Honk ong people are" at bounding box center [244, 160] width 325 height 58
click at [85, 143] on textarea "the study showsthat Honk ong people are the most actibe in Asia." at bounding box center [244, 160] width 325 height 58
click at [107, 139] on textarea "The study showsthat Honk ong people are the most actibe in Asia." at bounding box center [244, 160] width 325 height 58
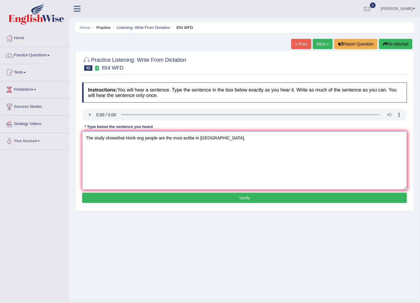
click at [106, 138] on textarea "The study showsthat Honk ong people are the most actibe in Asia." at bounding box center [244, 160] width 325 height 58
click at [130, 139] on textarea "The study show showsthat Honk ong people are the most actibe in Asia." at bounding box center [244, 160] width 325 height 58
click at [146, 141] on textarea "The study show shows that Honk ong people are the most actibe in Asia." at bounding box center [244, 160] width 325 height 58
click at [149, 139] on textarea "The study show shows that Hong ong people are the most actibe in Asia." at bounding box center [244, 160] width 325 height 58
click at [174, 137] on textarea "The study show shows that Hong Kong people are the most actibe in Asia." at bounding box center [244, 160] width 325 height 58
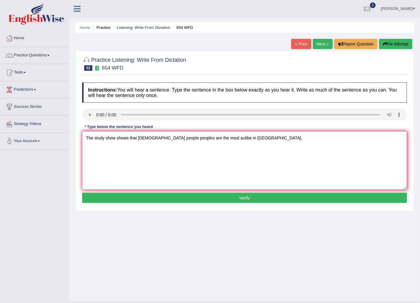
click at [221, 139] on textarea "The study show shows that Hong Kong people peoples are the most actibe in Asia." at bounding box center [244, 160] width 325 height 58
click at [260, 139] on textarea "The study show shows that Hong Kong people peoples are the most active in Asia." at bounding box center [244, 160] width 325 height 58
type textarea "The study show shows that Hong Kong people peoples are the most active in Asia."
click at [221, 203] on button "Verify" at bounding box center [244, 198] width 325 height 10
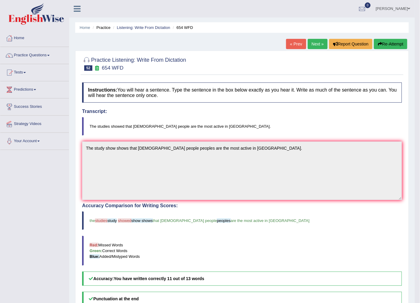
click at [318, 45] on link "Next »" at bounding box center [318, 44] width 20 height 10
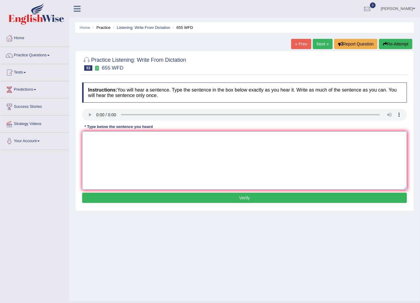
click at [125, 153] on textarea at bounding box center [244, 160] width 325 height 58
click at [85, 140] on textarea "theteacher trining include observing the classexs" at bounding box center [244, 160] width 325 height 58
click at [92, 141] on textarea "Theteacher trining include observing the classexs" at bounding box center [244, 160] width 325 height 58
click at [112, 139] on textarea "The teacher trining include observing the classexs" at bounding box center [244, 160] width 325 height 58
click at [123, 140] on textarea "The teacher training include observing the classexs" at bounding box center [244, 160] width 325 height 58
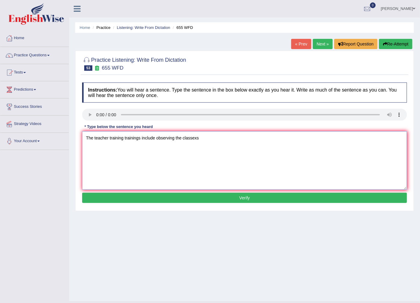
click at [108, 136] on textarea "The teacher training trainings include observing the classexs" at bounding box center [244, 160] width 325 height 58
click at [114, 140] on textarea "The teacher teschers training trainings include observing the classexs" at bounding box center [244, 160] width 325 height 58
click at [175, 140] on textarea "The teacher teachers training trainings include observing the classexs" at bounding box center [244, 160] width 325 height 58
click at [243, 138] on textarea "The teacher teachers training trainings include included observe observing the …" at bounding box center [244, 160] width 325 height 58
type textarea "The teacher teachers training trainings include included observe observing the …"
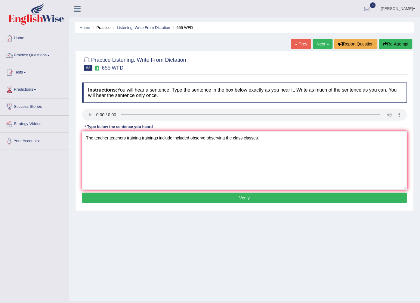
click at [225, 198] on button "Verify" at bounding box center [244, 198] width 325 height 10
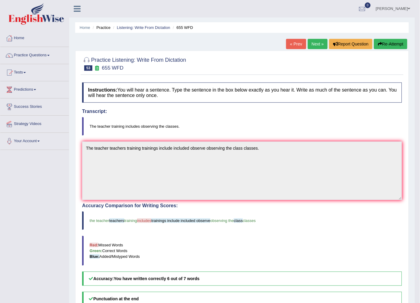
click at [320, 44] on link "Next »" at bounding box center [318, 44] width 20 height 10
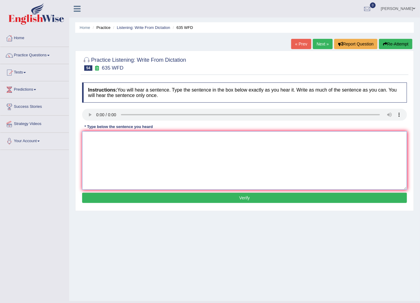
click at [98, 140] on textarea at bounding box center [244, 160] width 325 height 58
click at [86, 139] on textarea "the sciner librar is currently locate in the groung floow of the libraty" at bounding box center [244, 160] width 325 height 58
click at [99, 138] on textarea "The sciner librar is currently locate in the groung floow of the libraty" at bounding box center [244, 160] width 325 height 58
click at [105, 139] on textarea "The sciener librar is currently locate in the groung floow of the libraty" at bounding box center [244, 160] width 325 height 58
click at [111, 138] on textarea "The sciencer librar is currently locate in the groung floow of the libraty" at bounding box center [244, 160] width 325 height 58
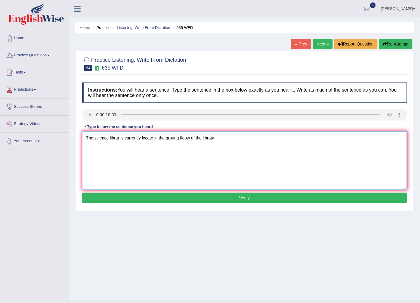
click at [118, 139] on textarea "The science librar is currently locate in the groung floow of the libraty" at bounding box center [244, 160] width 325 height 58
click at [149, 139] on textarea "The science lab is currently locate in the groung floow of the libraty" at bounding box center [244, 160] width 325 height 58
click at [178, 138] on textarea "The science lab is currently located in the groung floow of the libraty" at bounding box center [244, 160] width 325 height 58
click at [189, 139] on textarea "The science lab is currently located in the ground floow of the libraty" at bounding box center [244, 160] width 325 height 58
click at [218, 140] on textarea "The science lab is currently located in the ground floor of the libraty" at bounding box center [244, 160] width 325 height 58
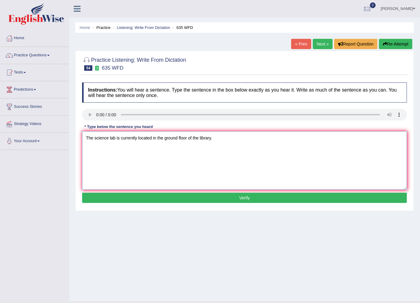
click at [115, 140] on textarea "The science lab is currently located in the ground floor of the library." at bounding box center [244, 160] width 325 height 58
click at [118, 137] on textarea "The science lab abs is currently located in the ground floor of the library." at bounding box center [244, 160] width 325 height 58
click at [117, 140] on textarea "The science lab abs is currently located in the ground floor of the library." at bounding box center [244, 160] width 325 height 58
click at [130, 141] on textarea "The science lab labs is currently located in the ground floor of the library." at bounding box center [244, 160] width 325 height 58
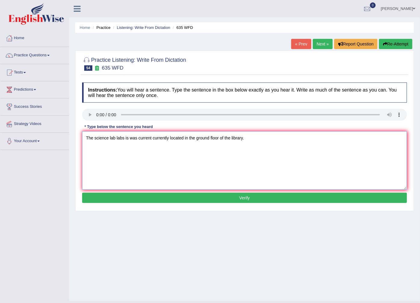
click at [169, 140] on textarea "The science lab labs is was current currently located in the ground floor of th…" at bounding box center [244, 160] width 325 height 58
click at [197, 138] on textarea "The science lab labs is was current currently locate located in the ground floo…" at bounding box center [244, 160] width 325 height 58
type textarea "The science lab labs is was current currently locate located at in the ground f…"
click at [214, 200] on button "Verify" at bounding box center [244, 198] width 325 height 10
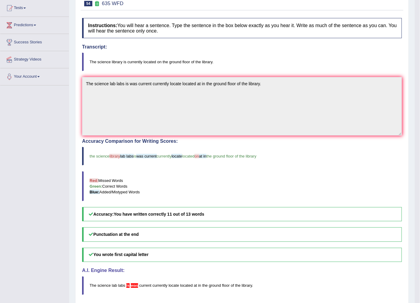
scroll to position [21, 0]
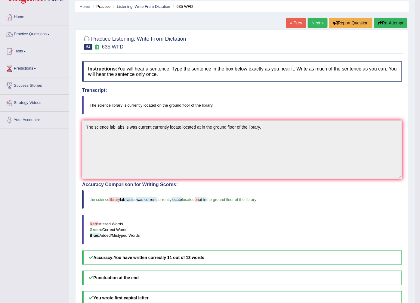
click at [317, 25] on link "Next »" at bounding box center [318, 23] width 20 height 10
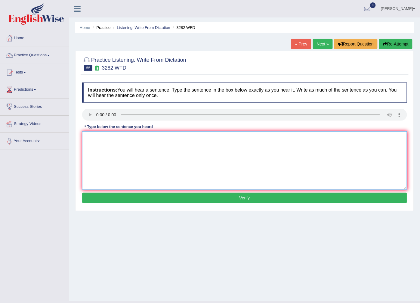
click at [128, 172] on textarea at bounding box center [244, 160] width 325 height 58
click at [94, 138] on textarea "compites use to be larger that they are now." at bounding box center [244, 160] width 325 height 58
click at [86, 140] on textarea "compites use to be larger that they are now." at bounding box center [244, 160] width 325 height 58
click at [98, 139] on textarea "Compites use to be larger that they are now." at bounding box center [244, 160] width 325 height 58
click at [104, 138] on textarea "Computes use to be larger that they are now." at bounding box center [244, 160] width 325 height 58
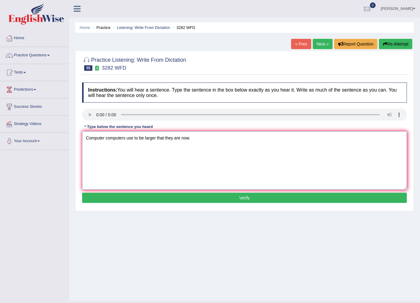
click at [133, 140] on textarea "Computer computers use to be larger that they are now." at bounding box center [244, 160] width 325 height 58
click at [154, 139] on textarea "Computer computers use used to be larger that they are now." at bounding box center [244, 160] width 325 height 58
click at [185, 138] on textarea "Computer computers use used to be large larger that they are now." at bounding box center [244, 160] width 325 height 58
type textarea "Computer computers use used to be large larger than then they are now."
click at [215, 200] on button "Verify" at bounding box center [244, 198] width 325 height 10
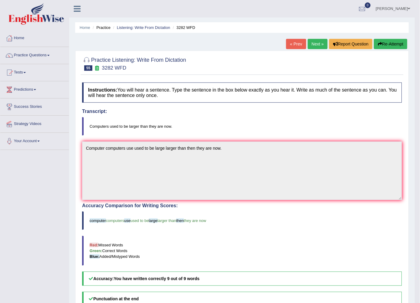
click at [317, 43] on link "Next »" at bounding box center [318, 44] width 20 height 10
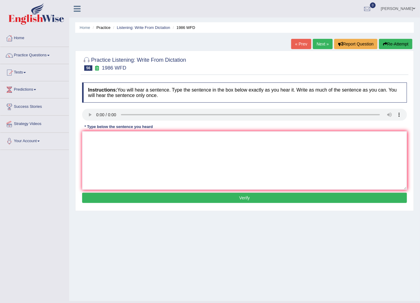
click at [85, 128] on div "* Type below the sentence you heard" at bounding box center [118, 127] width 73 height 6
click at [92, 148] on textarea at bounding box center [244, 160] width 325 height 58
click at [88, 141] on textarea "a good acsemic paper shoulf indicate a clear arguemtn." at bounding box center [244, 160] width 325 height 58
click at [103, 136] on textarea "A good acsemic paper shoulf indicate a clear arguemtn." at bounding box center [244, 160] width 325 height 58
click at [128, 138] on textarea "A good acaedamic academic acadamic csemic paper shoulf indicate a clear arguemt…" at bounding box center [244, 160] width 325 height 58
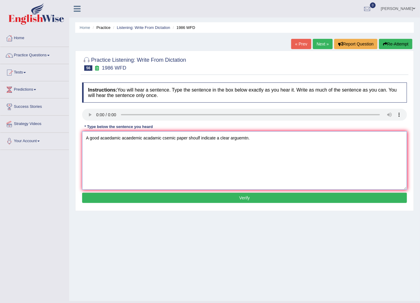
click at [164, 139] on textarea "A good acaedamic acaedemic acadamic csemic paper shoulf indicate a clear arguem…" at bounding box center [244, 160] width 325 height 58
click at [204, 139] on textarea "A good acaedamic acaedemic acadamic academic paper shoulf indicate a clear argu…" at bounding box center [244, 160] width 325 height 58
click at [208, 139] on textarea "A good acaedamic acaedemic acadamic academic paper should indicate a clear argu…" at bounding box center [244, 160] width 325 height 58
click at [227, 143] on textarea "A good acaedamic acaedemic acadamic academic paper should pesent a clear arguem…" at bounding box center [244, 160] width 325 height 58
click at [259, 139] on textarea "A good acaedamic acaedemic acadamic academic paper should pesent a goiod arguem…" at bounding box center [244, 160] width 325 height 58
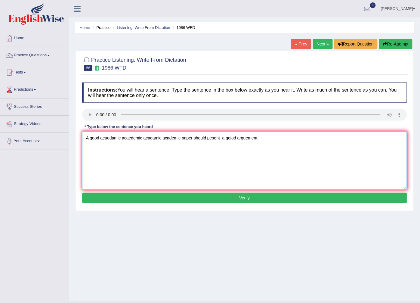
click at [221, 139] on textarea "A good acaedamic acaedemic acadamic academic paper should pesent a goiod arguem…" at bounding box center [244, 160] width 325 height 58
click at [232, 140] on textarea "A good acaedamic acaedemic acadamic academic paper should pesent a goiod arguem…" at bounding box center [244, 160] width 325 height 58
click at [266, 143] on textarea "A good acaedamic acaedemic acadamic academic paper should pesent a good argueme…" at bounding box center [244, 160] width 325 height 58
type textarea "A good acaedamic acaedemic acadamic academic paper should pesent a good argueme…"
click at [287, 200] on button "Verify" at bounding box center [244, 198] width 325 height 10
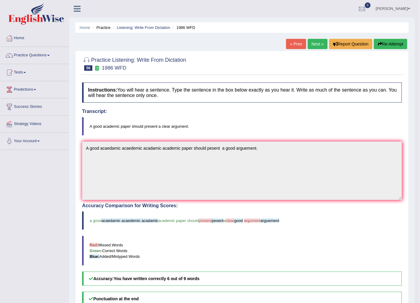
click at [315, 43] on link "Next »" at bounding box center [318, 44] width 20 height 10
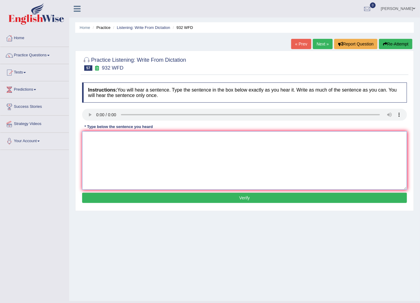
click at [116, 147] on textarea at bounding box center [244, 160] width 325 height 58
click at [87, 138] on textarea "take the first step by [PERSON_NAME] for the unversity schorlasrgip now." at bounding box center [244, 160] width 325 height 58
click at [134, 140] on textarea "Take the first step by [PERSON_NAME] for the unversity schorlasrgip now." at bounding box center [244, 160] width 325 height 58
click at [161, 138] on textarea "Take the first step by applying for the unversity schorlasrgip now." at bounding box center [244, 160] width 325 height 58
click at [185, 138] on textarea "Take the first step by applying for the university schorlasrgip now." at bounding box center [244, 160] width 325 height 58
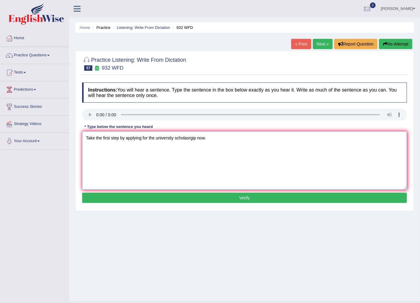
click at [187, 140] on textarea "Take the first step by applying for the university scholasrgip now." at bounding box center [244, 160] width 325 height 58
click at [190, 139] on textarea "Take the first step by applying for the university scholargip now." at bounding box center [244, 160] width 325 height 58
click at [187, 160] on textarea "Take the first step by applying for the university scholarship now." at bounding box center [244, 160] width 325 height 58
click at [175, 140] on textarea "Take the first step by applying for the university scholarship now." at bounding box center [244, 160] width 325 height 58
click at [219, 140] on textarea "Take the first step by applying for the university universities scholarship now." at bounding box center [244, 160] width 325 height 58
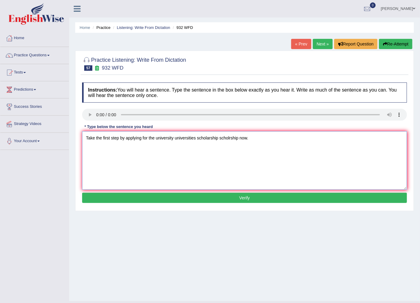
click at [231, 138] on textarea "Take the first step by applying for the university universities scholarship sch…" at bounding box center [244, 160] width 325 height 58
click at [229, 138] on textarea "Take the first step by applying for the university universities scholarship sch…" at bounding box center [244, 160] width 325 height 58
click at [234, 140] on textarea "Take the first step by applying for the university universities scholarship sch…" at bounding box center [244, 160] width 325 height 58
type textarea "Take the first step by applying for the university universities scholarship sch…"
click at [262, 197] on button "Verify" at bounding box center [244, 198] width 325 height 10
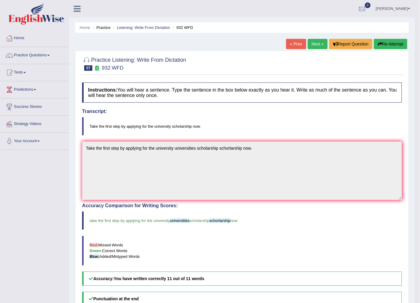
click at [316, 42] on link "Next »" at bounding box center [318, 44] width 20 height 10
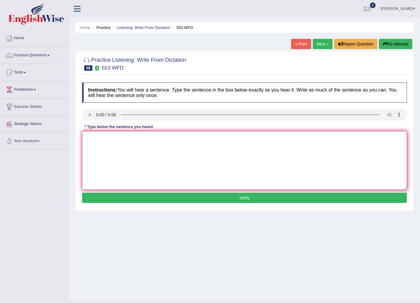
click at [112, 146] on textarea at bounding box center [244, 160] width 325 height 58
click at [127, 137] on textarea "water filetr" at bounding box center [244, 160] width 325 height 58
click at [88, 142] on textarea "water filetr on cmpus will discourage yunnecessry use of plactic bottles." at bounding box center [244, 160] width 325 height 58
click at [103, 141] on textarea "Water filetr on cmpus will discourage yunnecessry use of plactic bottles." at bounding box center [244, 160] width 325 height 58
click at [107, 140] on textarea "Water filter on cmpus will discourage yunnecessry use of plactic bottles." at bounding box center [244, 160] width 325 height 58
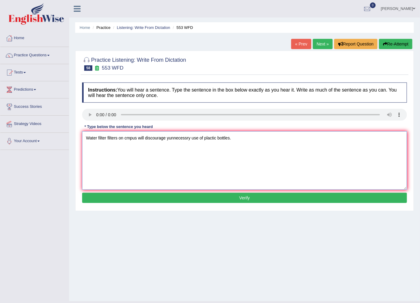
click at [127, 140] on textarea "Water filter filters on cmpus will discourage yunnecessry use of plactic bottle…" at bounding box center [244, 160] width 325 height 58
click at [169, 137] on textarea "Water filter filters on campus will discourage yunnecessry use of plactic bottl…" at bounding box center [244, 160] width 325 height 58
click at [196, 139] on textarea "Water filter filters on campus will discourage discourages yunnecessry use of p…" at bounding box center [244, 160] width 325 height 58
click at [212, 139] on textarea "Water filter filters on campus will discourage discourages unnecessry use of pl…" at bounding box center [244, 160] width 325 height 58
click at [204, 139] on textarea "Water filter filters on campus will discourage discourages unnecessary use of p…" at bounding box center [244, 160] width 325 height 58
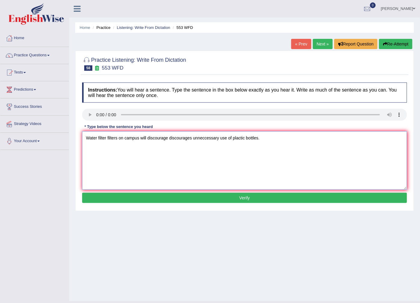
click at [221, 139] on textarea "Water filter filters on campus will discourage discourages unneccessary use of …" at bounding box center [244, 160] width 325 height 58
click at [264, 141] on textarea "Water filter filters on campus will discourage discourages unneccessary unneces…" at bounding box center [244, 160] width 325 height 58
click at [271, 138] on textarea "Water filter filters on campus will discourage discourages unneccessary unneces…" at bounding box center [244, 160] width 325 height 58
type textarea "Water filter filters on campus will discourage discourages unneccessary unneces…"
click at [260, 200] on button "Verify" at bounding box center [244, 198] width 325 height 10
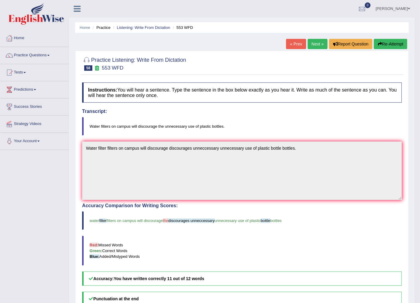
click at [310, 45] on link "Next »" at bounding box center [318, 44] width 20 height 10
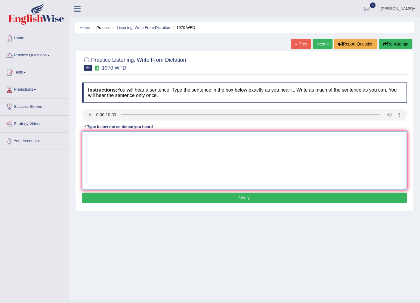
click at [100, 146] on textarea at bounding box center [244, 160] width 325 height 58
click at [88, 138] on textarea "one student representtive will be selected from each class." at bounding box center [244, 160] width 325 height 58
click at [127, 139] on textarea "One student representtive will be selected from each class." at bounding box center [244, 160] width 325 height 58
type textarea "One student representative will be selected from each class."
click at [211, 200] on button "Verify" at bounding box center [244, 198] width 325 height 10
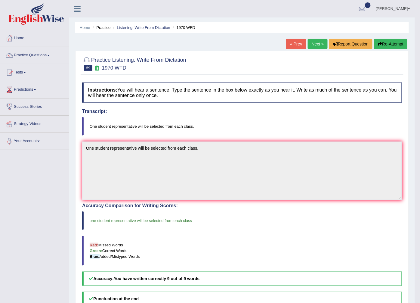
click at [319, 43] on link "Next »" at bounding box center [318, 44] width 20 height 10
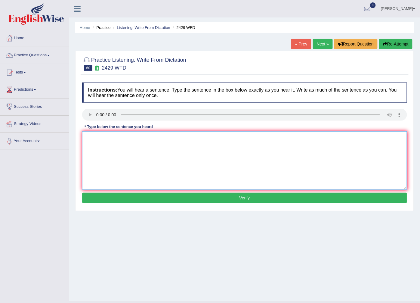
click at [95, 136] on textarea at bounding box center [244, 160] width 325 height 58
click at [108, 141] on textarea "Before chooisn g your university courses you hould your future career" at bounding box center [244, 160] width 325 height 58
click at [170, 139] on textarea "Before choosing your university courses you hould your future career" at bounding box center [244, 160] width 325 height 58
click at [184, 141] on textarea "Before choosing your university courses you should your future career" at bounding box center [244, 160] width 325 height 58
click at [184, 139] on textarea "Before choosing your university courses you should your future career" at bounding box center [244, 160] width 325 height 58
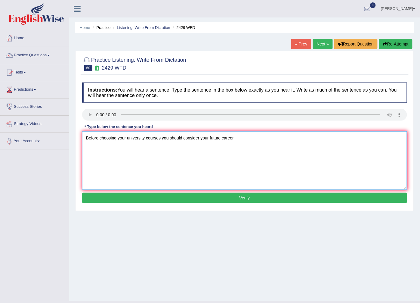
click at [259, 138] on textarea "Before choosing your university courses you should consider your future career" at bounding box center [244, 160] width 325 height 58
type textarea "Before choosing your university courses you should consider your future career."
click at [240, 196] on button "Verify" at bounding box center [244, 198] width 325 height 10
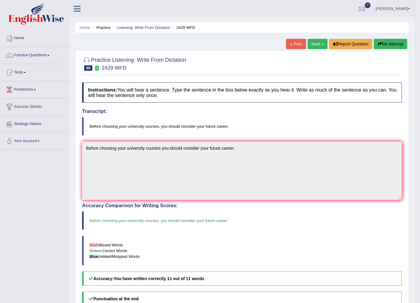
click at [318, 45] on link "Next »" at bounding box center [318, 44] width 20 height 10
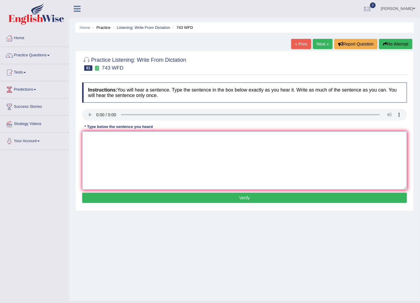
click at [100, 135] on textarea at bounding box center [244, 160] width 325 height 58
click at [88, 140] on textarea "bing biluangula does not anylsy t the languages" at bounding box center [244, 160] width 325 height 58
click at [103, 141] on textarea "Being biluangula does not anylsy t the languages" at bounding box center [244, 160] width 325 height 58
click at [97, 137] on textarea "Being biluangula does not anylsy t the languages" at bounding box center [244, 160] width 325 height 58
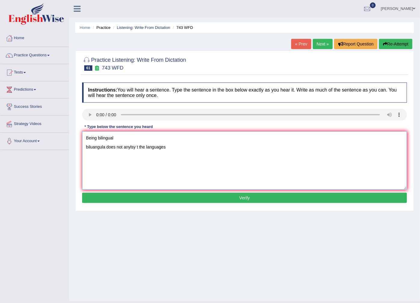
click at [83, 151] on textarea "Being bilingual biluangula does not anylsy t the languages" at bounding box center [244, 160] width 325 height 58
click at [119, 140] on textarea "Being bilingual biluangula does not anylsy t the languages" at bounding box center [244, 160] width 325 height 58
click at [128, 139] on textarea "Being bilingual bilangula does not anylsy t the languages" at bounding box center [244, 160] width 325 height 58
click at [150, 140] on textarea "Being bilingual bilangual does not anylsy t the languages" at bounding box center [244, 160] width 325 height 58
click at [154, 138] on textarea "Being bilingual bilangual does not anylsy t the languages" at bounding box center [244, 160] width 325 height 58
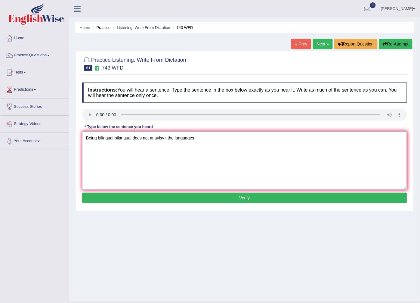
click at [160, 141] on textarea "Being bilingual bilangual does not anaylsy t the languages" at bounding box center [244, 160] width 325 height 58
click at [165, 138] on textarea "Being bilingual bilangual does not anaylisy t the languages" at bounding box center [244, 160] width 325 height 58
click at [143, 137] on textarea "Being bilingual bilangual does not anaylis analyse the languages" at bounding box center [244, 160] width 325 height 58
click at [150, 140] on textarea "Being bilingual bilangual does not anaylis analyse the languages" at bounding box center [244, 160] width 325 height 58
click at [169, 138] on textarea "Being bilingual bilangual does not necssarily understanding anaylis analyse the…" at bounding box center [244, 160] width 325 height 58
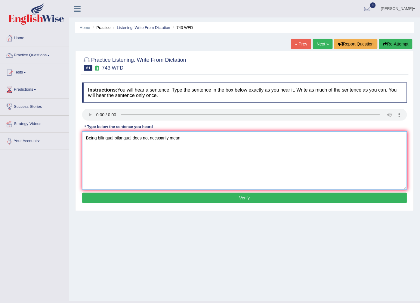
click at [197, 139] on textarea "Being bilingual bilangual does not necssarily mean" at bounding box center [244, 160] width 325 height 58
click at [157, 139] on textarea "Being bilingual bilangual does not necssarily mean having the ability to analys…" at bounding box center [244, 160] width 325 height 58
click at [172, 139] on textarea "Being bilingual bilangual does not necessarily mean having the ability to analy…" at bounding box center [244, 160] width 325 height 58
click at [209, 138] on textarea "Being bilingual bilangual does not necessarily neccessarily mean having the abi…" at bounding box center [244, 160] width 325 height 58
click at [250, 139] on textarea "Being bilingual bilangual does not necessarily neccessarily mean have having th…" at bounding box center [244, 160] width 325 height 58
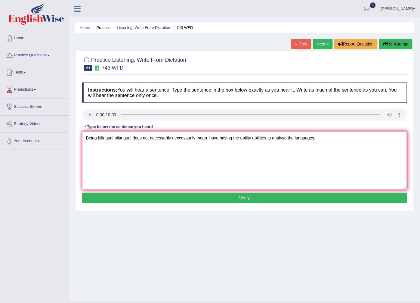
click at [287, 139] on textarea "Being bilingual bilangual does not necessarily neccessarily mean have having th…" at bounding box center [244, 160] width 325 height 58
click at [305, 138] on textarea "Being bilingual bilangual does not necessarily neccessarily mean have having th…" at bounding box center [244, 160] width 325 height 58
type textarea "Being bilingual bilangual does not necessarily neccessarily mean have having th…"
click at [281, 194] on button "Verify" at bounding box center [244, 198] width 325 height 10
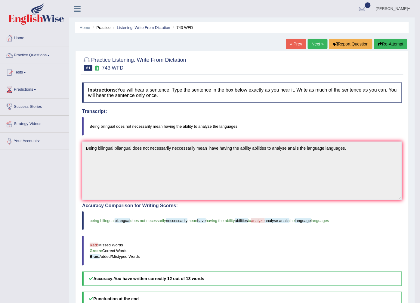
click at [312, 44] on link "Next »" at bounding box center [318, 44] width 20 height 10
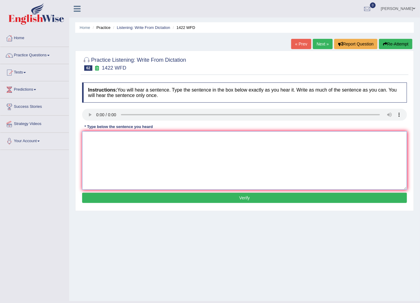
click at [90, 147] on textarea at bounding box center [244, 160] width 325 height 58
click at [86, 137] on textarea "we are looking for new ways o engage learners." at bounding box center [244, 160] width 325 height 58
click at [142, 139] on textarea "We are looking for new ways o engage learners." at bounding box center [244, 160] width 325 height 58
click at [138, 138] on textarea "We are looking for new ways o engage learners." at bounding box center [244, 160] width 325 height 58
click at [140, 139] on textarea "We are looking for new ways o engage learners." at bounding box center [244, 160] width 325 height 58
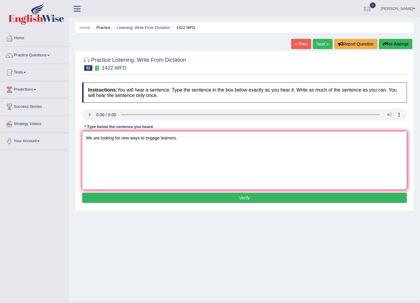
type textarea "We are looking for new ways to engage learners."
click at [191, 199] on button "Verify" at bounding box center [244, 198] width 325 height 10
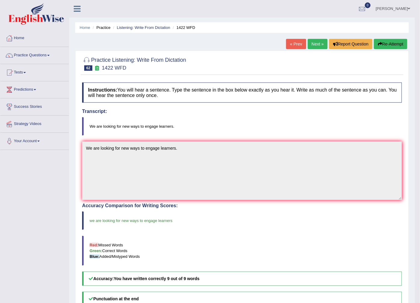
click at [317, 46] on link "Next »" at bounding box center [318, 44] width 20 height 10
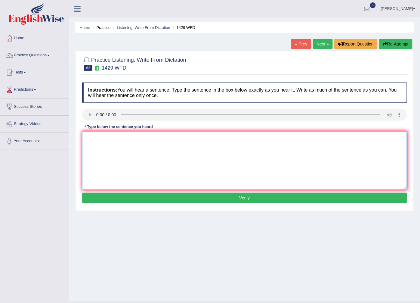
click at [85, 149] on textarea at bounding box center [244, 160] width 325 height 58
click at [88, 135] on textarea "when you attend a job interviw ouncguality is the kety." at bounding box center [244, 160] width 325 height 58
click at [140, 140] on textarea "When you attend a job interviw ouncguality is the kety." at bounding box center [244, 160] width 325 height 58
click at [147, 140] on textarea "When you attend a job interview ouncguality is the kety." at bounding box center [244, 160] width 325 height 58
click at [184, 138] on textarea "When you attend a job interview punctuality is the kety." at bounding box center [244, 160] width 325 height 58
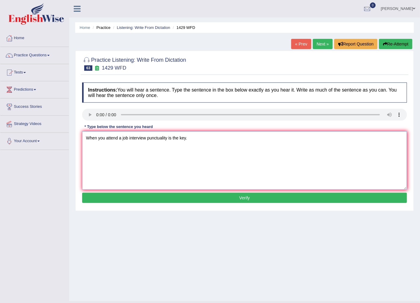
type textarea "When you attend a job interview punctuality is the key."
click at [196, 197] on button "Verify" at bounding box center [244, 198] width 325 height 10
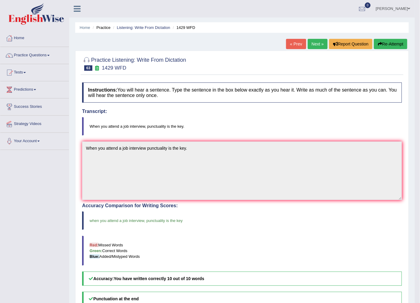
click at [318, 44] on link "Next »" at bounding box center [318, 44] width 20 height 10
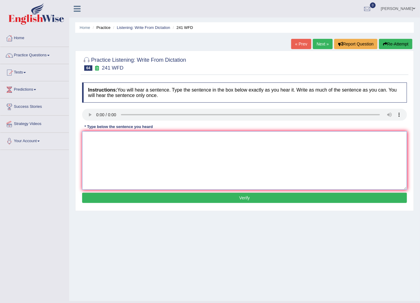
click at [100, 141] on textarea at bounding box center [244, 160] width 325 height 58
click at [86, 140] on textarea "pleae check the inforamtion on the website on the opening time." at bounding box center [244, 160] width 325 height 58
click at [95, 138] on textarea "Pleae check the inforamtion on the website on the opening time." at bounding box center [244, 160] width 325 height 58
click at [129, 139] on textarea "Please check the inforamtion on the website on the opening time." at bounding box center [244, 160] width 325 height 58
click at [175, 139] on textarea "Please check the information on the website on the opening time." at bounding box center [244, 160] width 325 height 58
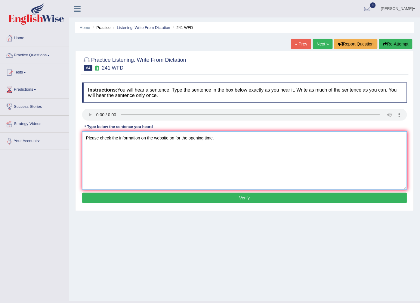
type textarea "Please check the information on the website on for the opening time."
click at [223, 201] on button "Verify" at bounding box center [244, 198] width 325 height 10
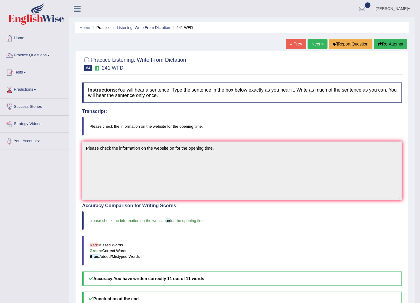
click at [318, 46] on link "Next »" at bounding box center [318, 44] width 20 height 10
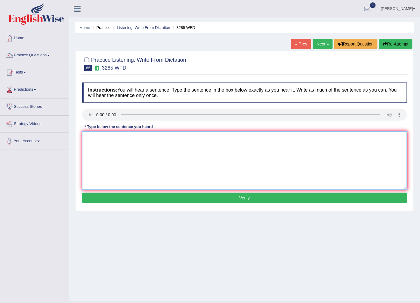
click at [107, 162] on textarea at bounding box center [244, 160] width 325 height 58
click at [87, 140] on textarea "po;ulation has a recent rise in the tenty years." at bounding box center [244, 160] width 325 height 58
click at [92, 140] on textarea "Po;ulation has a recent rise in the tenty years." at bounding box center [244, 160] width 325 height 58
click at [113, 137] on textarea "Population has a recent rise in the tenty years." at bounding box center [244, 160] width 325 height 58
click at [114, 139] on textarea "Population has a recent rise in the tenty years." at bounding box center [244, 160] width 325 height 58
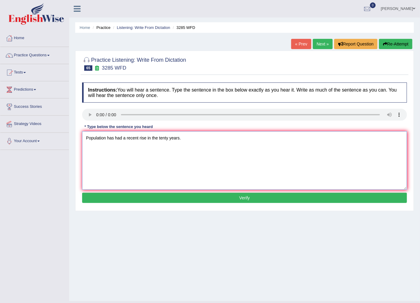
click at [122, 141] on textarea "Population has had a recent rise in the tenty years." at bounding box center [244, 160] width 325 height 58
click at [160, 139] on textarea "Population has had a sharp rise in the tenty years." at bounding box center [244, 160] width 325 height 58
click at [197, 142] on textarea "Population has had a sharp rise in the twenty years." at bounding box center [244, 160] width 325 height 58
type textarea "Population has had a sharp rise in the twenty years."
click at [166, 194] on button "Verify" at bounding box center [244, 198] width 325 height 10
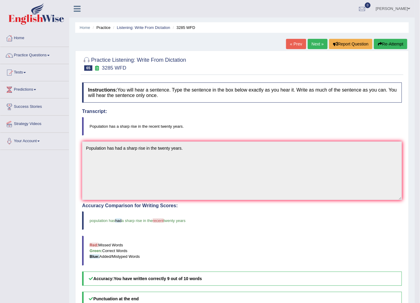
click at [316, 44] on link "Next »" at bounding box center [318, 44] width 20 height 10
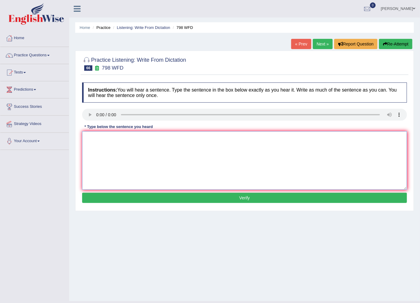
click at [111, 142] on textarea at bounding box center [244, 160] width 325 height 58
click at [87, 138] on textarea "sugar is a comoung invluding hydrogen atms." at bounding box center [244, 160] width 325 height 58
click at [113, 139] on textarea "Sugar is a comoung invluding hydrogen atms." at bounding box center [244, 160] width 325 height 58
click at [129, 136] on textarea "Sugar is a compunding invluding hydrogen atms." at bounding box center [244, 160] width 325 height 58
click at [133, 139] on textarea "Sugar is a compound invluding hydrogen atms." at bounding box center [244, 160] width 325 height 58
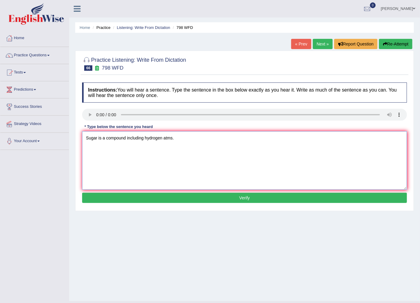
click at [144, 140] on textarea "Sugar is a compound including hydrogen atms." at bounding box center [244, 160] width 325 height 58
click at [176, 140] on textarea "Sugar is a compound including carbon hydrogen atms." at bounding box center [244, 160] width 325 height 58
click at [177, 139] on textarea "Sugar is a compound including carbon hydrogen atms." at bounding box center [244, 160] width 325 height 58
click at [203, 141] on textarea "Sugar is a compound including carbon hydrogen and oxygen atms." at bounding box center [244, 160] width 325 height 58
type textarea "Sugar is a compound including carbon hydrogen and oxygen atoms."
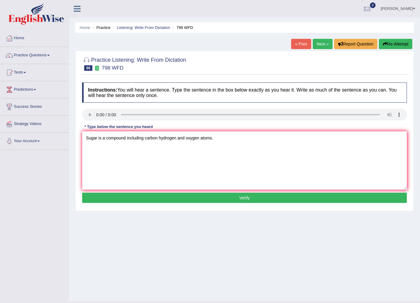
click at [192, 196] on button "Verify" at bounding box center [244, 198] width 325 height 10
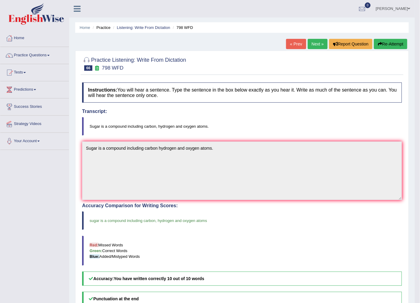
click at [315, 45] on link "Next »" at bounding box center [318, 44] width 20 height 10
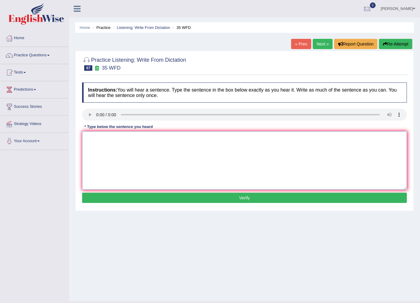
click at [105, 151] on textarea at bounding box center [244, 160] width 325 height 58
click at [87, 139] on textarea "student whio study enviromentak bilogu need to do field work." at bounding box center [244, 160] width 325 height 58
click at [103, 141] on textarea "Student whio study enviromentak bilogu need to do field work." at bounding box center [244, 160] width 325 height 58
click at [126, 141] on textarea "Student students whio study enviromentak bilogu need to do field work." at bounding box center [244, 160] width 325 height 58
click at [138, 140] on textarea "Student students who study enviromentak bilogu need to do field work." at bounding box center [244, 160] width 325 height 58
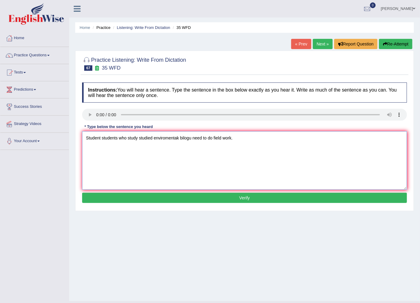
click at [166, 139] on textarea "Student students who study studied enviromentak bilogu need to do field work." at bounding box center [244, 160] width 325 height 58
click at [179, 139] on textarea "Student students who study studied environmentak bilogu need to do field work." at bounding box center [244, 160] width 325 height 58
click at [209, 139] on textarea "Student students who study studied environmental environment bilogu need to do …" at bounding box center [244, 160] width 325 height 58
click at [221, 140] on textarea "Student students who study studied environmental environment biologu need to do…" at bounding box center [244, 160] width 325 height 58
type textarea "Student students who study studied environmental environment biology need to do…"
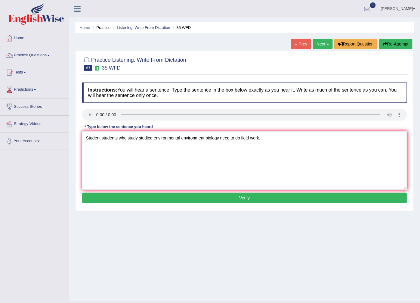
click at [259, 199] on button "Verify" at bounding box center [244, 198] width 325 height 10
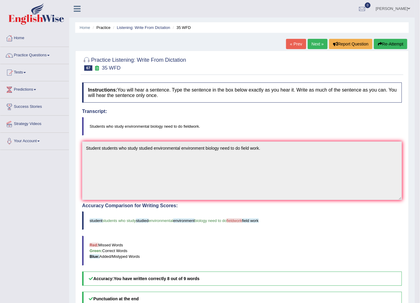
click at [315, 40] on link "Next »" at bounding box center [318, 44] width 20 height 10
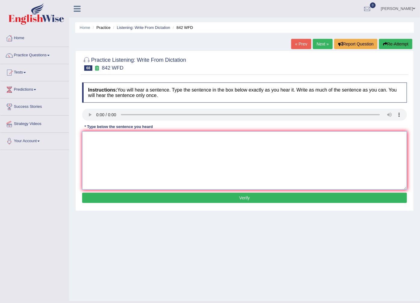
click at [133, 145] on textarea at bounding box center [244, 160] width 325 height 58
click at [98, 139] on textarea "social study is a social forthe government" at bounding box center [244, 160] width 325 height 58
click at [133, 139] on textarea "social policy is a study is a social forthe government" at bounding box center [244, 160] width 325 height 58
click at [148, 138] on textarea "social policy is a study of a social forthe government" at bounding box center [244, 160] width 325 height 58
click at [83, 138] on textarea "social policy is a study of a social respondent forthe government" at bounding box center [244, 160] width 325 height 58
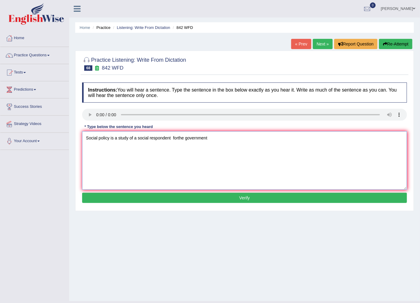
click at [111, 138] on textarea "Social policy is a study of a social respondent forthe government" at bounding box center [244, 160] width 325 height 58
click at [110, 139] on textarea "Social policy is a study of a social respondent forthe government" at bounding box center [244, 160] width 325 height 58
click at [145, 139] on textarea "Social policy policies is a study of a social respondent forthe government" at bounding box center [244, 160] width 325 height 58
click at [202, 139] on textarea "Social policy policies is a study studies of a social respondent forthe governm…" at bounding box center [244, 160] width 325 height 58
click at [231, 140] on textarea "Social policy policies is a study studies of a social respondent respondents fo…" at bounding box center [244, 160] width 325 height 58
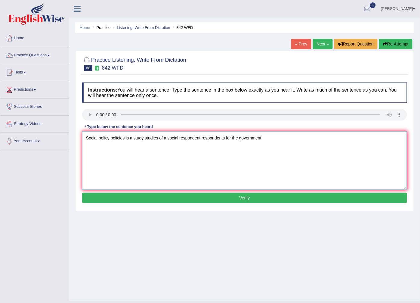
click at [267, 141] on textarea "Social policy policies is a study studies of a social respondent respondents fo…" at bounding box center [244, 160] width 325 height 58
type textarea "Social policy policies is a study studies of a social respondent respondents fo…"
click at [192, 194] on button "Verify" at bounding box center [244, 198] width 325 height 10
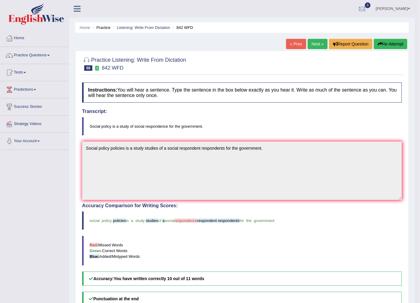
click at [317, 46] on link "Next »" at bounding box center [318, 44] width 20 height 10
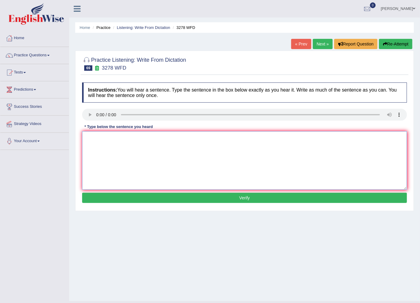
click at [104, 145] on textarea at bounding box center [244, 160] width 325 height 58
click at [86, 139] on textarea "it is important to plan your study time carfully." at bounding box center [244, 160] width 325 height 58
click at [163, 139] on textarea "It is important to plan your study time carfully." at bounding box center [244, 160] width 325 height 58
type textarea "It is important to plan your study time carefully."
click at [206, 197] on button "Verify" at bounding box center [244, 198] width 325 height 10
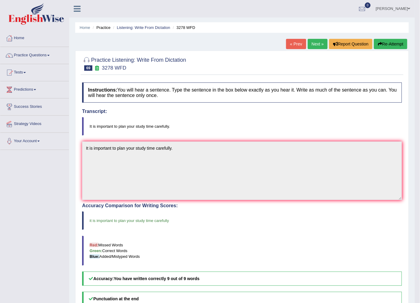
click at [317, 44] on link "Next »" at bounding box center [318, 44] width 20 height 10
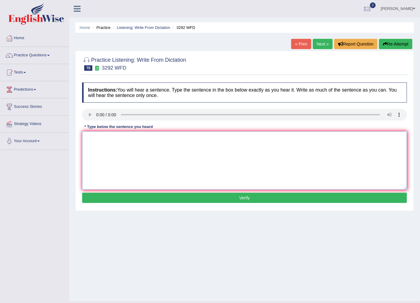
click at [95, 139] on textarea at bounding box center [244, 160] width 325 height 58
click at [86, 140] on textarea "gravity is the force that attracts two body to one another." at bounding box center [244, 160] width 325 height 58
click at [131, 139] on textarea "Gravity is the force that attracts two body to one another." at bounding box center [244, 160] width 325 height 58
click at [175, 139] on textarea "Gravity is the force that atract attracts two body to one another." at bounding box center [244, 160] width 325 height 58
type textarea "Gravity is the force that atract attracts two body bodies to one another."
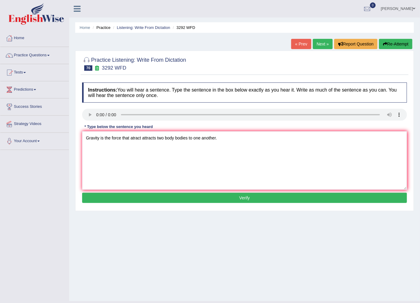
click at [220, 197] on button "Verify" at bounding box center [244, 198] width 325 height 10
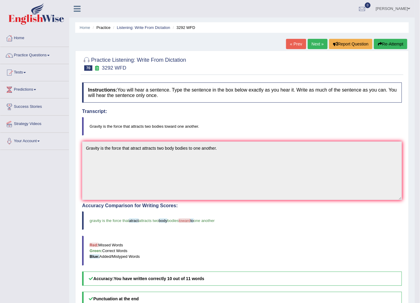
click at [314, 47] on link "Next »" at bounding box center [318, 44] width 20 height 10
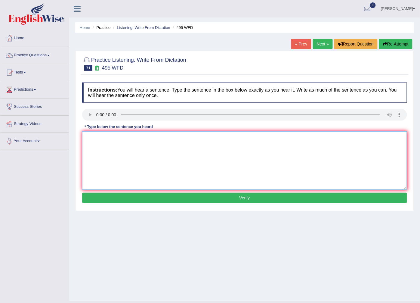
click at [90, 159] on textarea at bounding box center [244, 160] width 325 height 58
click at [143, 138] on textarea "students mut wear protective provided in the medical labotory" at bounding box center [244, 160] width 325 height 58
click at [141, 138] on textarea "students mut wear protective provided in the medical labotory" at bounding box center [244, 160] width 325 height 58
click at [85, 138] on textarea "students mut wear protective clothing provided in the medical labotory" at bounding box center [244, 160] width 325 height 58
click at [85, 138] on textarea "Students mut wear protective clothing provided in the medical labotory" at bounding box center [244, 160] width 325 height 58
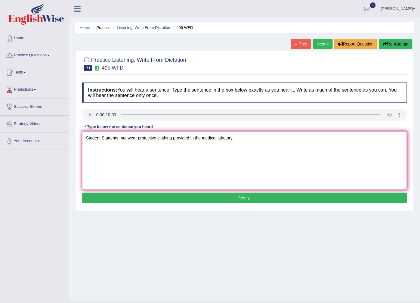
click at [126, 138] on textarea "Student Students mut wear protective clothing provided in the medical labotory" at bounding box center [244, 160] width 325 height 58
click at [175, 139] on textarea "Student Students must wear protective clothing provided in the medical labotory" at bounding box center [244, 160] width 325 height 58
click at [194, 138] on textarea "Student Students must wear protective clothing clothings provided in the medica…" at bounding box center [244, 160] width 325 height 58
click at [272, 141] on textarea "Student Students must wear protective clothing clothings provide provided in th…" at bounding box center [244, 160] width 325 height 58
type textarea "Student Students must wear protective clothing clothings provide provided in th…"
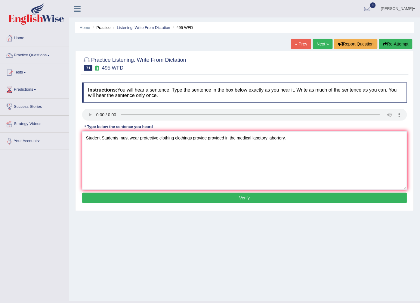
click at [254, 203] on button "Verify" at bounding box center [244, 198] width 325 height 10
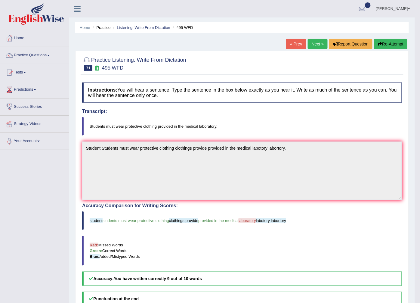
click at [408, 10] on span at bounding box center [409, 9] width 2 height 4
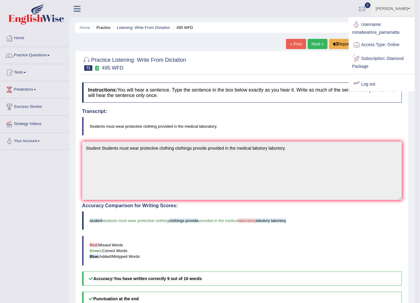
click at [385, 85] on link "Log out" at bounding box center [381, 84] width 65 height 14
